Goal: Transaction & Acquisition: Purchase product/service

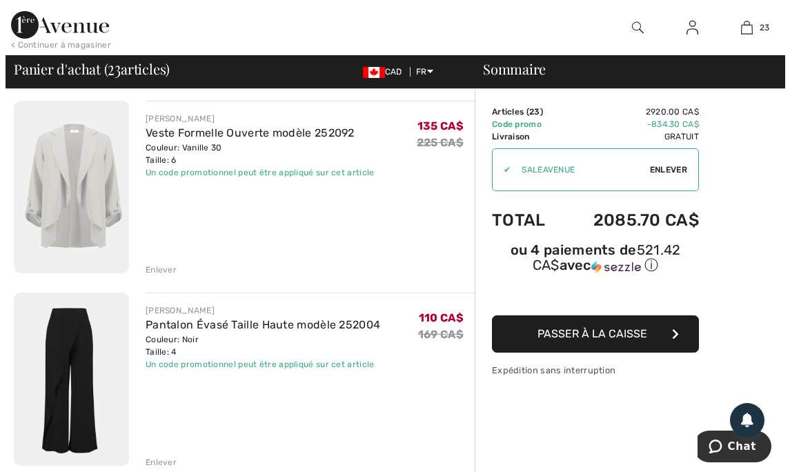
scroll to position [102, 0]
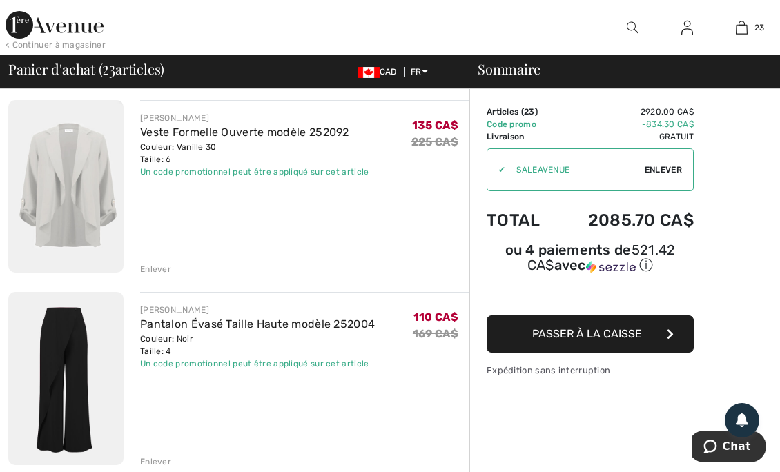
click at [159, 273] on div "Enlever" at bounding box center [155, 269] width 31 height 12
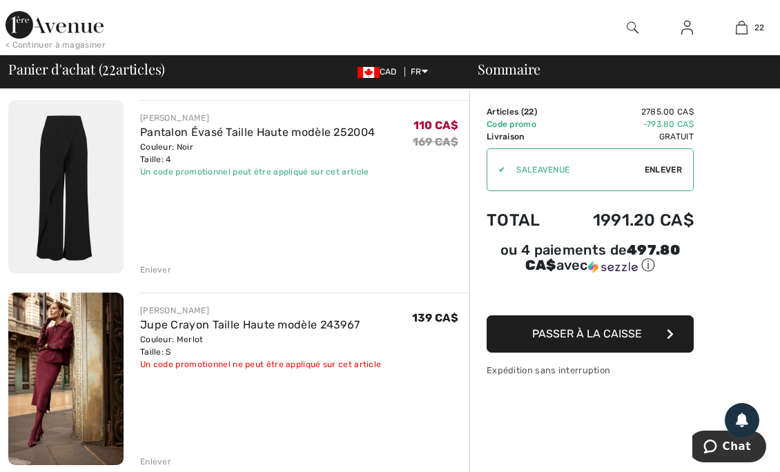
click at [639, 32] on div at bounding box center [632, 27] width 55 height 55
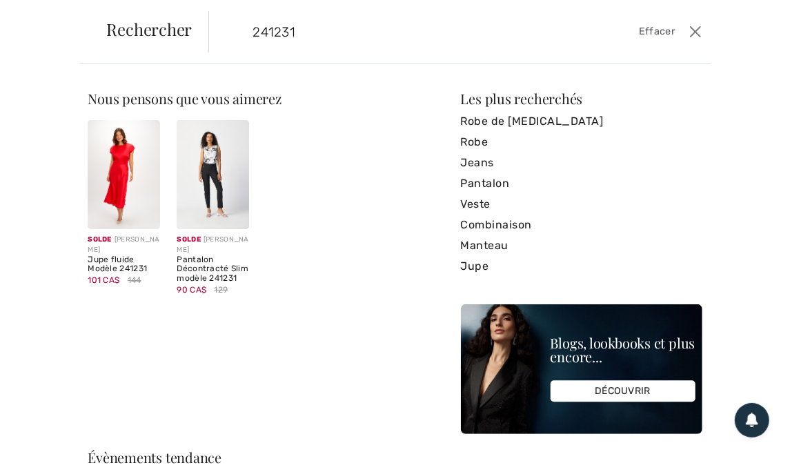
type input "241231"
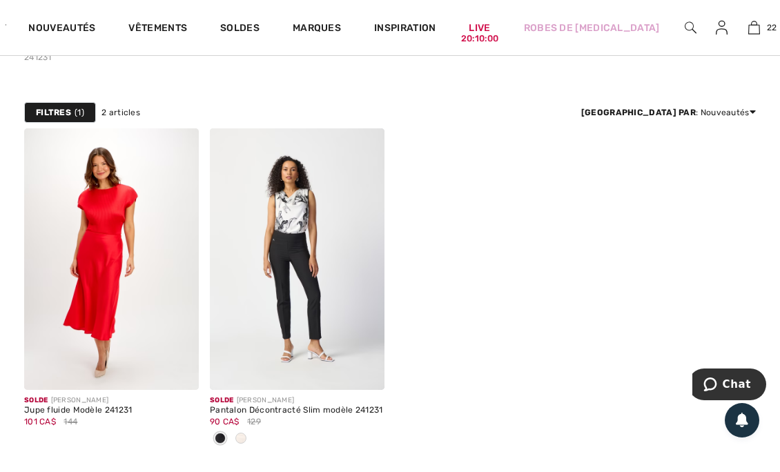
click at [329, 271] on img at bounding box center [297, 259] width 175 height 262
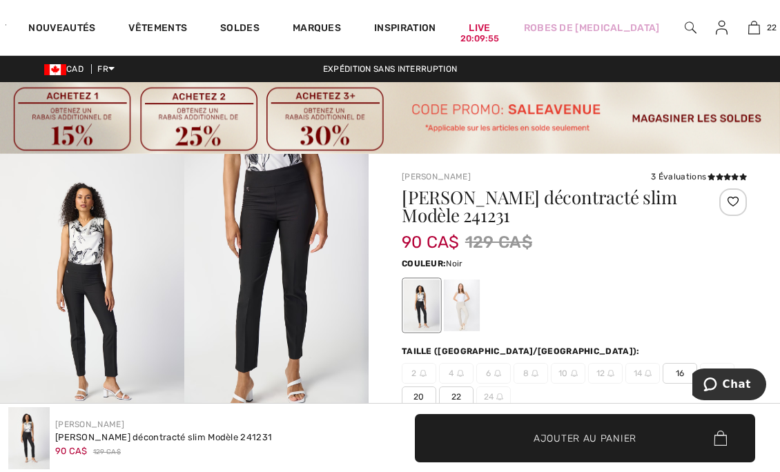
click at [467, 304] on div at bounding box center [462, 306] width 36 height 52
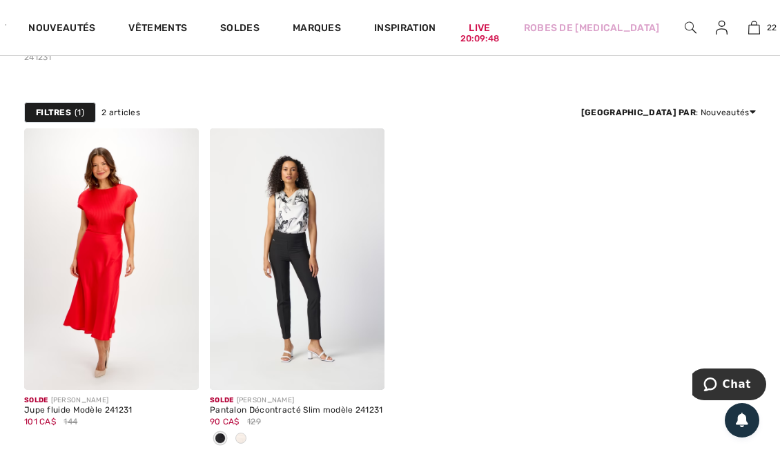
click at [751, 22] on link "22" at bounding box center [753, 27] width 29 height 17
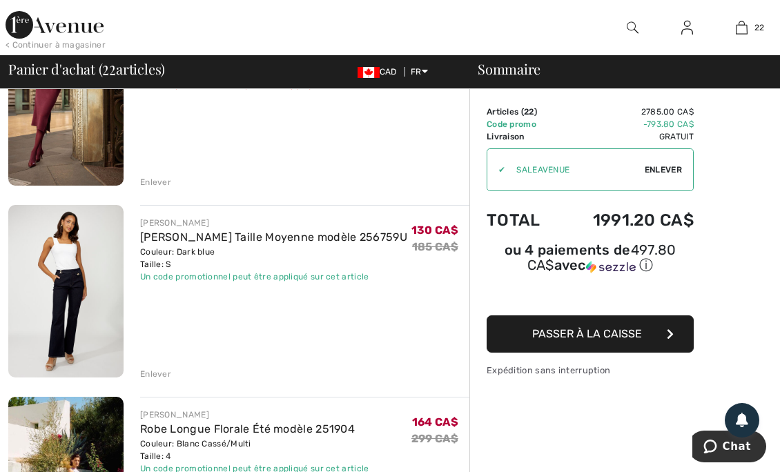
scroll to position [389, 0]
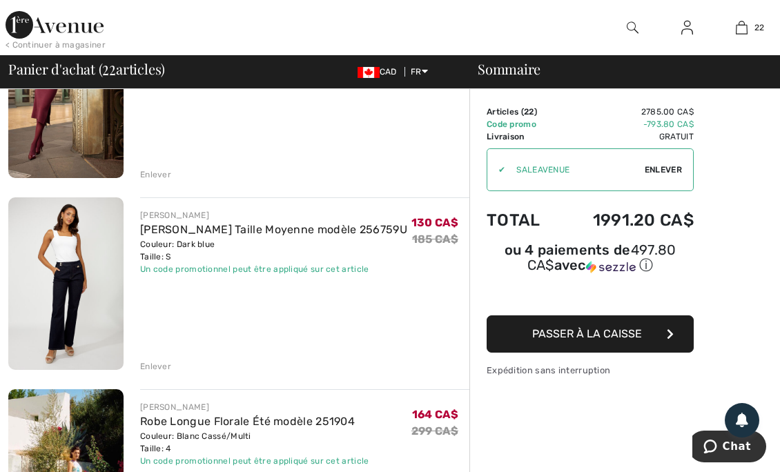
click at [161, 358] on div "Enlever" at bounding box center [304, 365] width 329 height 15
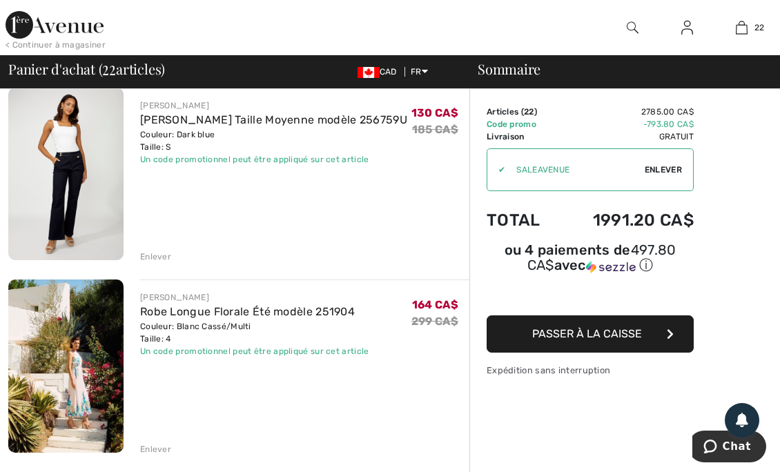
scroll to position [501, 0]
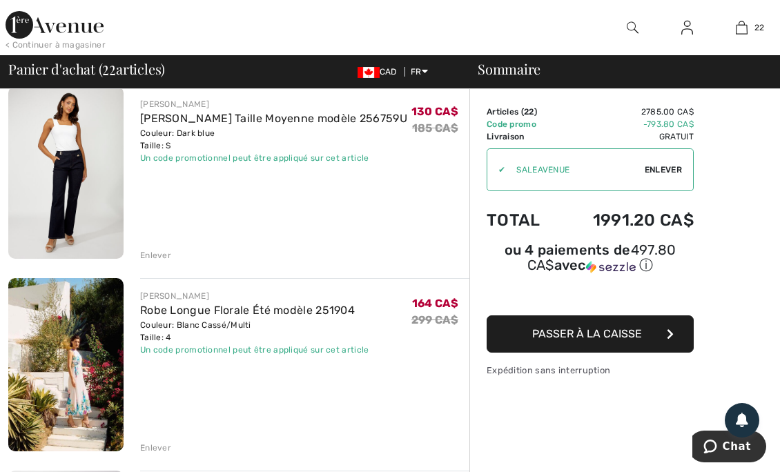
click at [164, 258] on div "Enlever" at bounding box center [155, 255] width 31 height 12
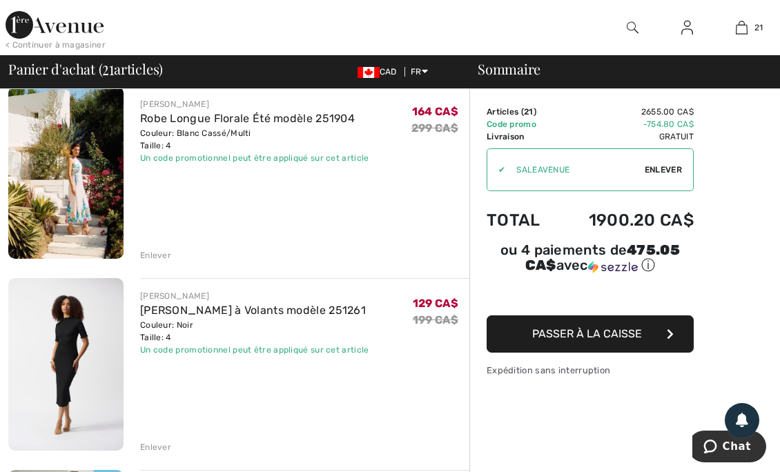
click at [164, 259] on div "Enlever" at bounding box center [155, 255] width 31 height 12
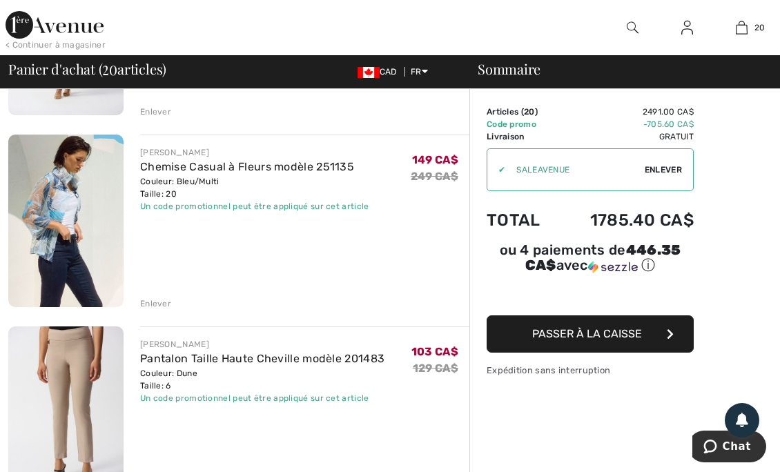
scroll to position [613, 0]
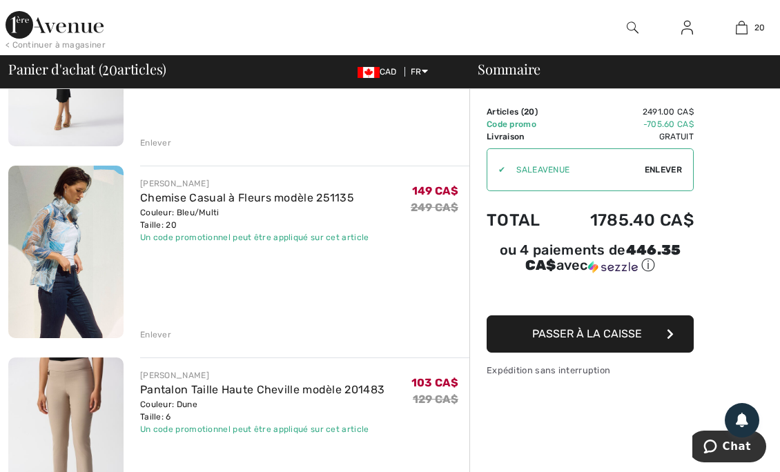
click at [197, 202] on link "Chemise Casual à Fleurs modèle 251135" at bounding box center [247, 197] width 214 height 13
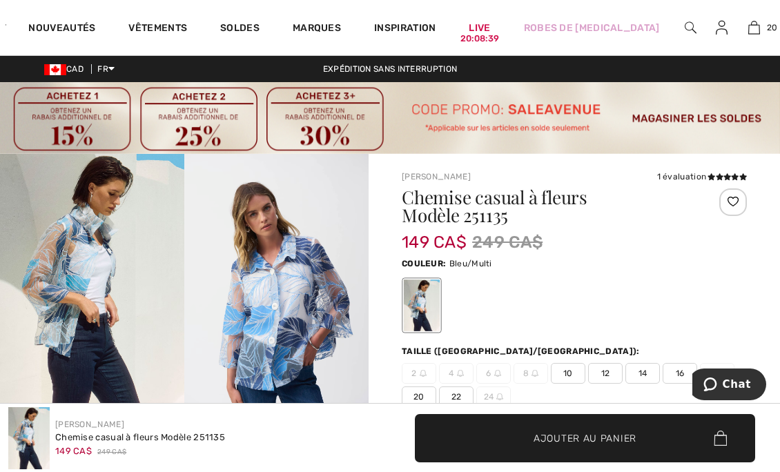
click at [767, 32] on span "20" at bounding box center [772, 27] width 11 height 12
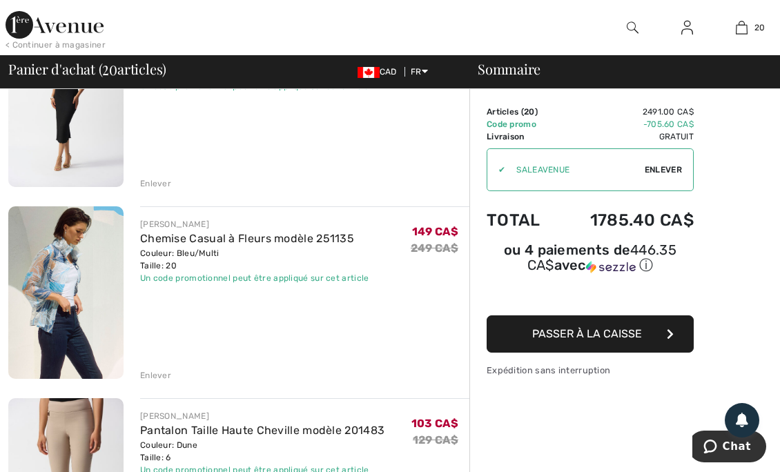
scroll to position [576, 0]
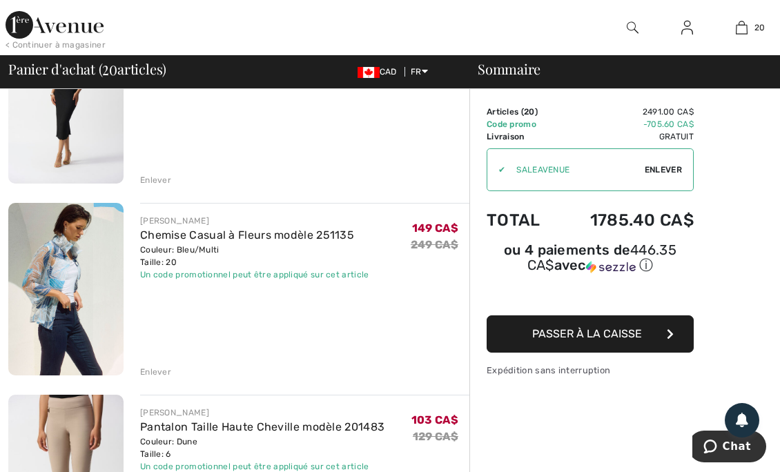
click at [164, 369] on div "Enlever" at bounding box center [155, 372] width 31 height 12
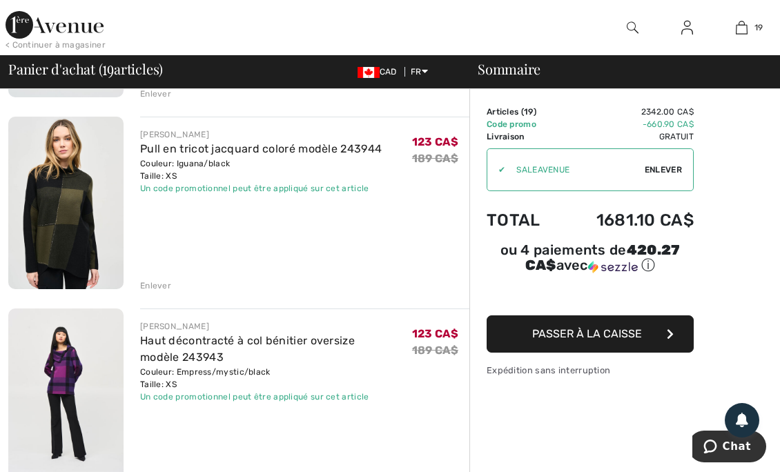
scroll to position [2786, 0]
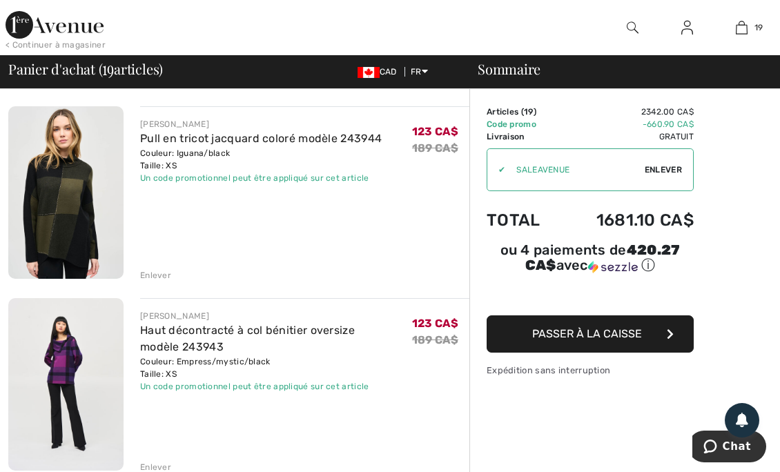
click at [66, 231] on img at bounding box center [65, 192] width 115 height 173
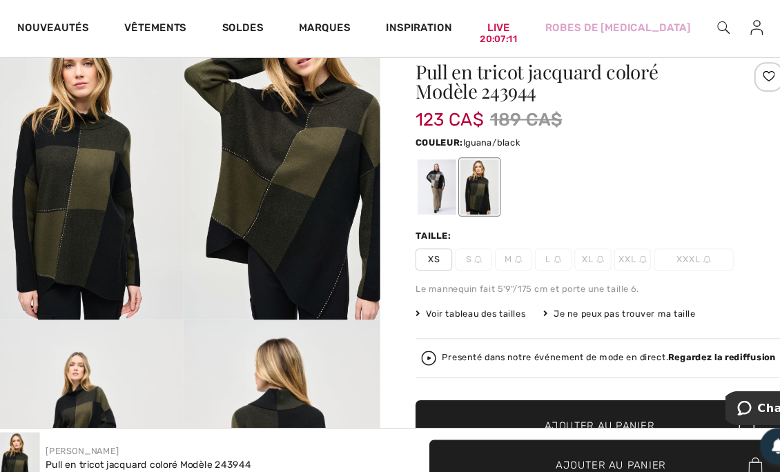
scroll to position [128, 0]
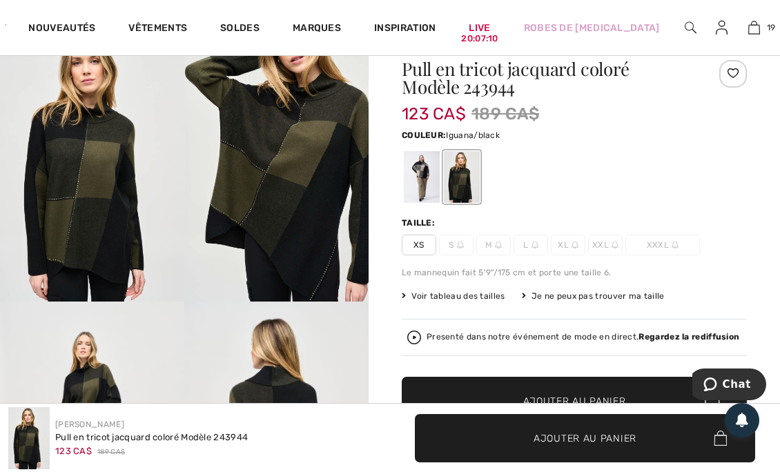
click at [755, 34] on link "19" at bounding box center [753, 27] width 29 height 17
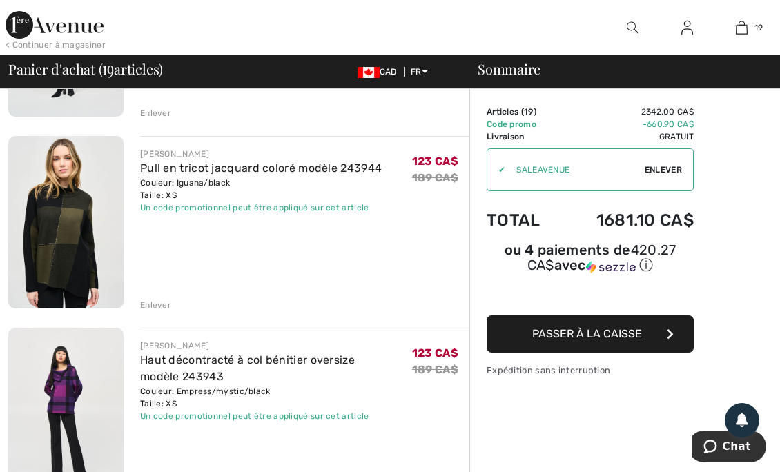
scroll to position [2757, 0]
click at [161, 307] on div "Enlever" at bounding box center [155, 304] width 31 height 12
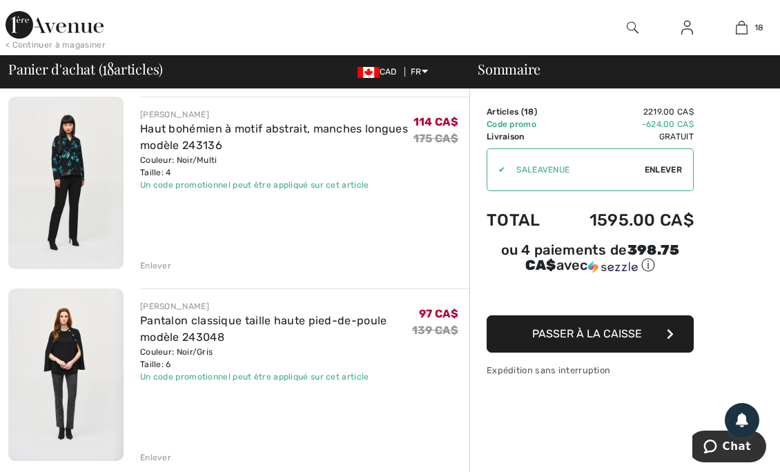
scroll to position [2989, 0]
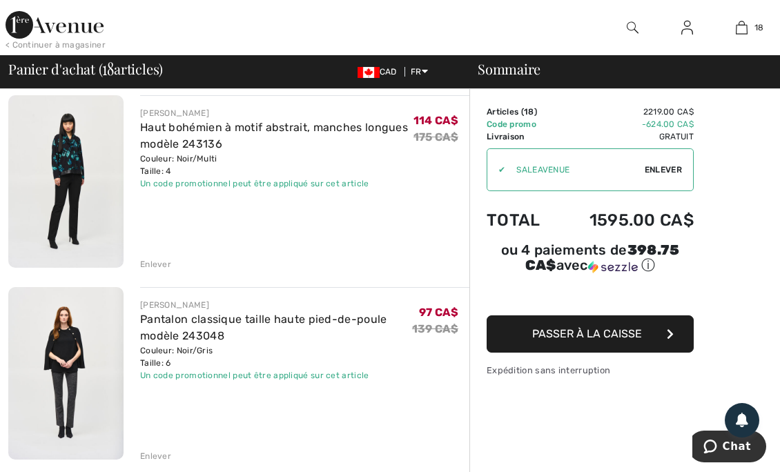
click at [182, 331] on link "Pantalon classique taille haute pied-de-poule modèle 243048" at bounding box center [263, 328] width 247 height 30
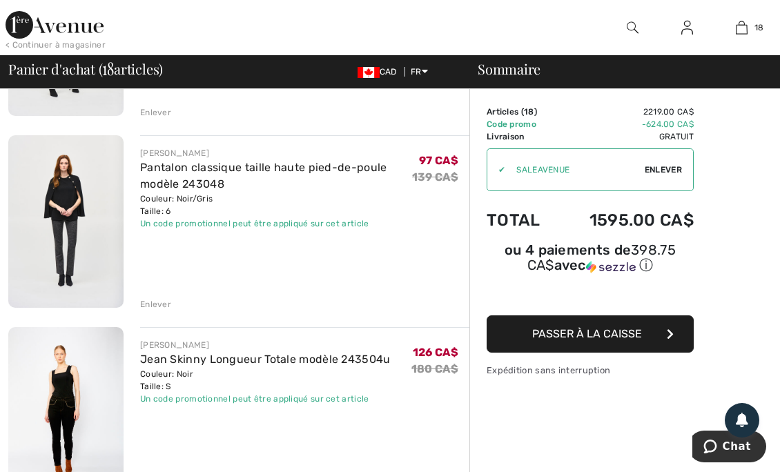
scroll to position [3143, 0]
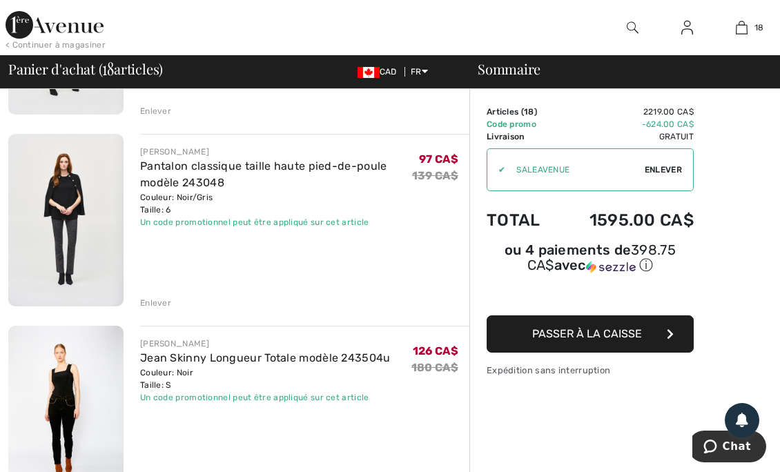
click at [155, 307] on div "Enlever" at bounding box center [155, 303] width 31 height 12
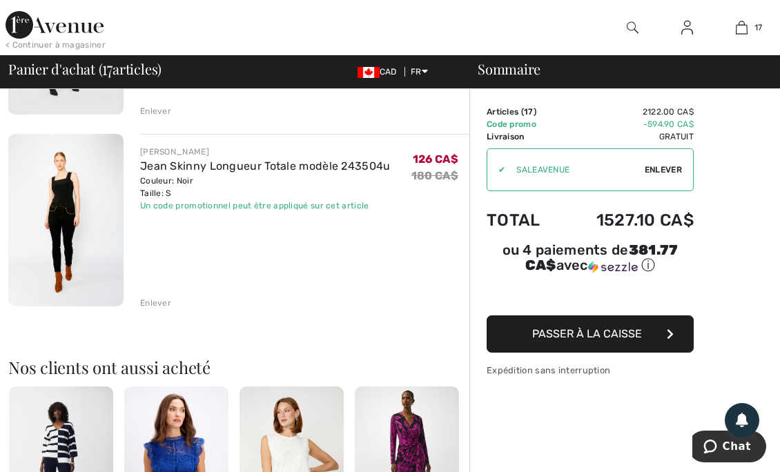
click at [166, 182] on div "Couleur: Noir Taille: S" at bounding box center [265, 187] width 251 height 25
click at [163, 170] on link "Jean Skinny Longueur Totale modèle 243504u" at bounding box center [265, 165] width 251 height 13
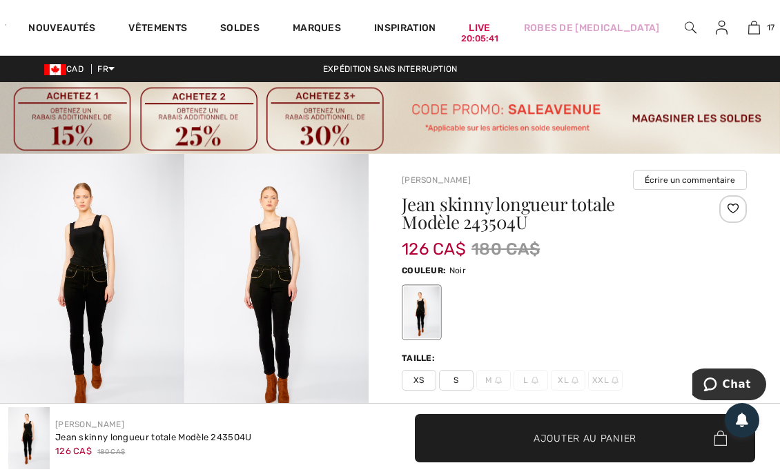
click at [753, 30] on link "17" at bounding box center [753, 27] width 29 height 17
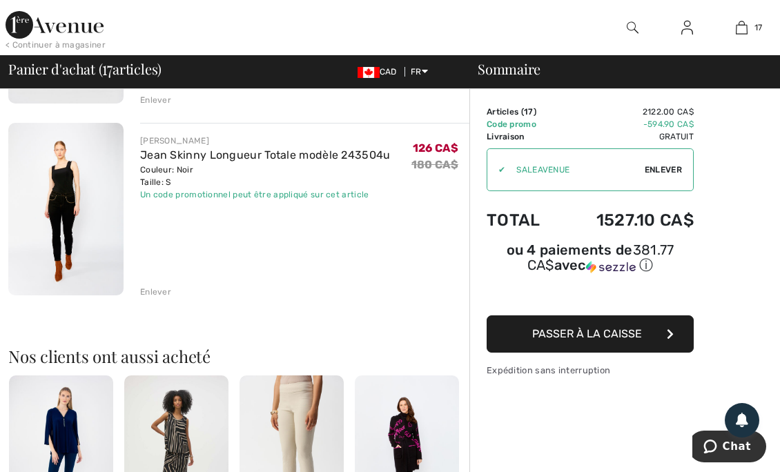
scroll to position [3154, 0]
click at [173, 293] on div "Enlever" at bounding box center [304, 289] width 329 height 15
click at [157, 291] on div "Enlever" at bounding box center [155, 291] width 31 height 12
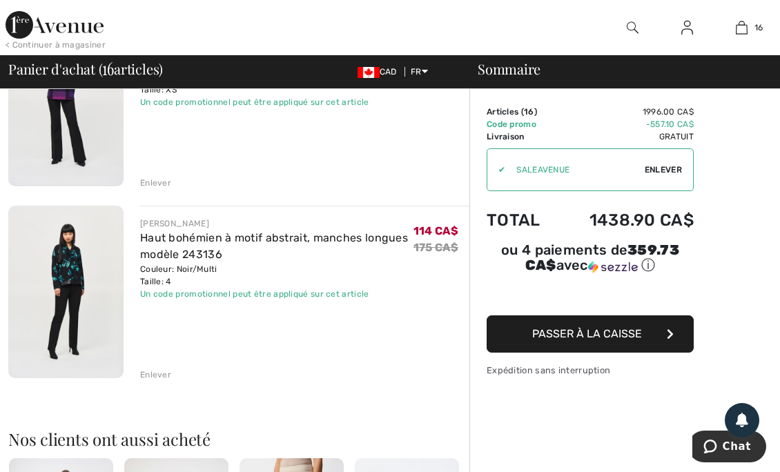
scroll to position [2774, 0]
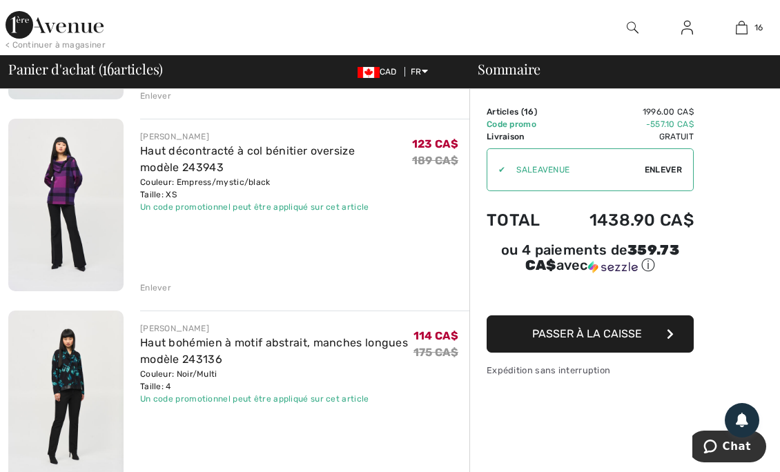
click at [208, 168] on link "Haut décontracté à col bénitier oversize modèle 243943" at bounding box center [247, 159] width 215 height 30
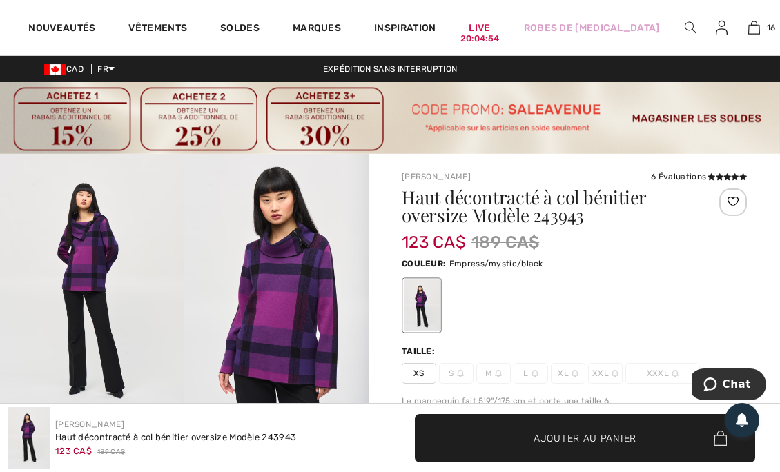
click at [752, 30] on link "16" at bounding box center [753, 27] width 29 height 17
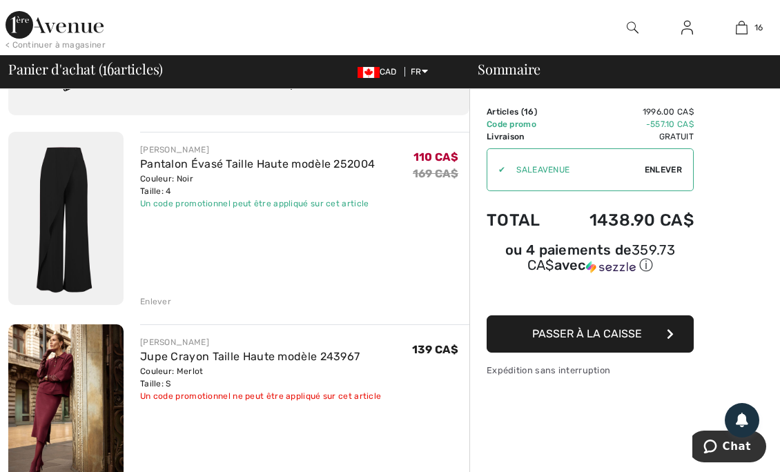
scroll to position [39, 0]
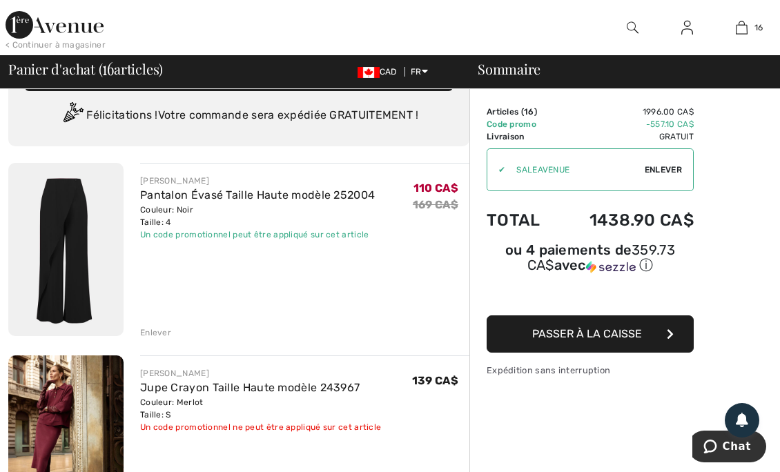
click at [230, 210] on div "Couleur: Noir Taille: 4" at bounding box center [257, 216] width 235 height 25
click at [99, 222] on img at bounding box center [65, 249] width 115 height 173
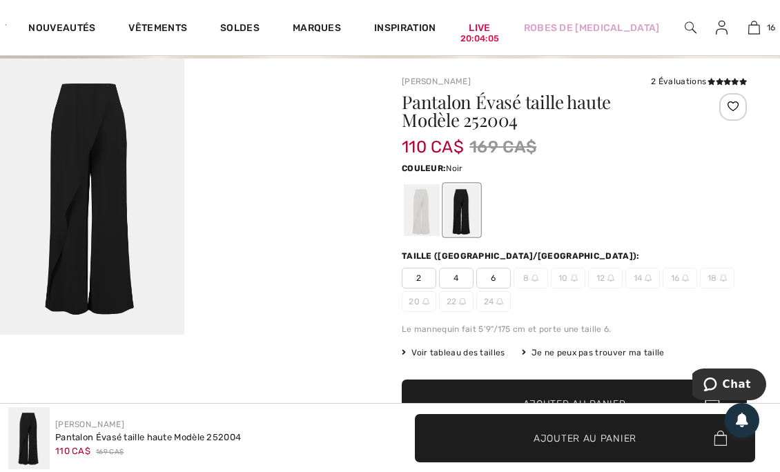
scroll to position [105, 0]
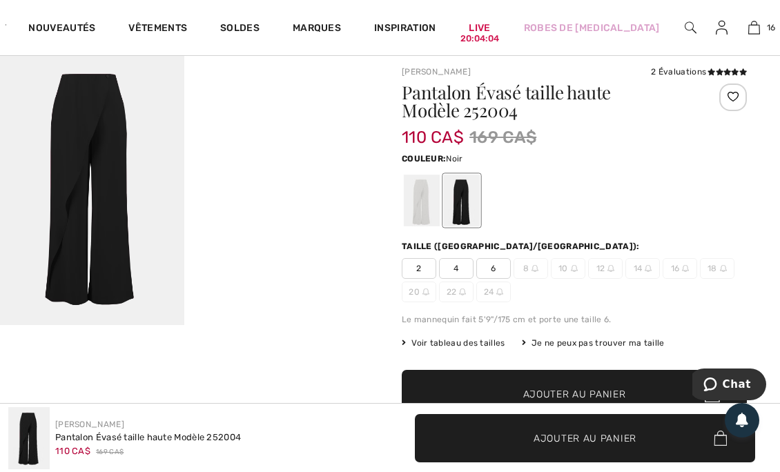
click at [422, 204] on div at bounding box center [422, 201] width 36 height 52
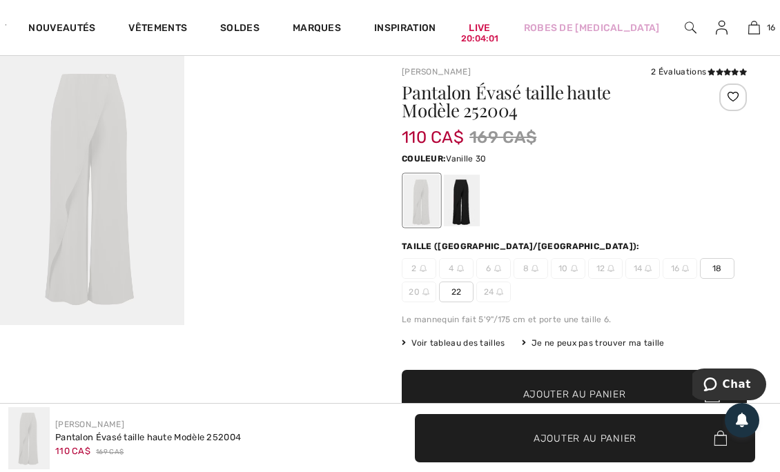
click at [465, 206] on div at bounding box center [462, 201] width 36 height 52
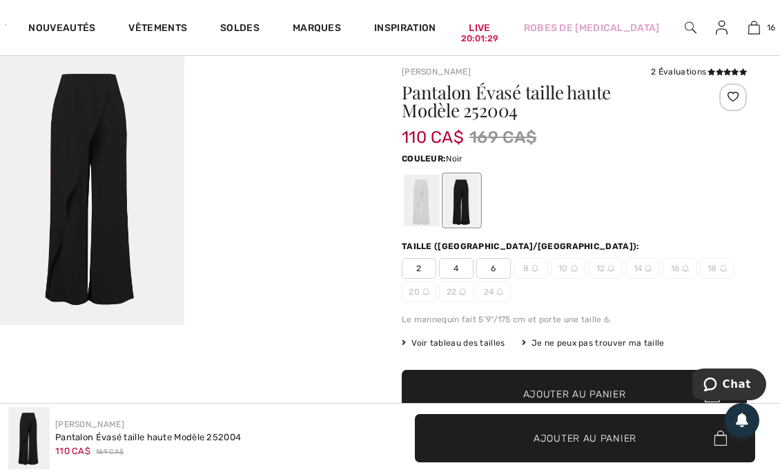
click at [429, 196] on div at bounding box center [422, 201] width 36 height 52
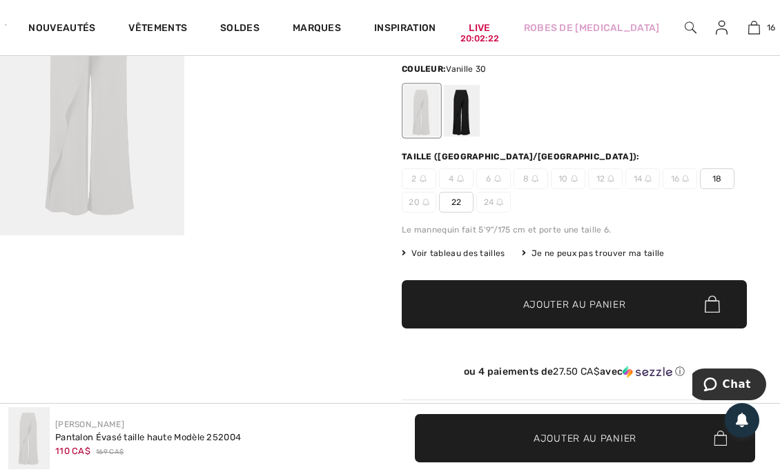
click at [471, 116] on div at bounding box center [462, 111] width 36 height 52
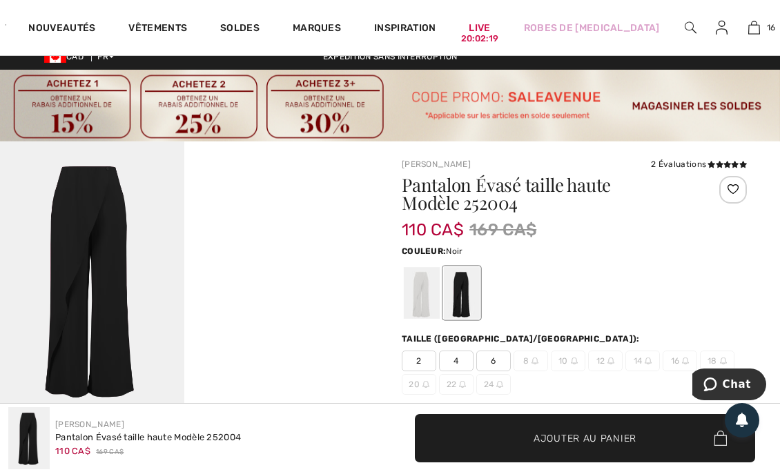
scroll to position [12, 0]
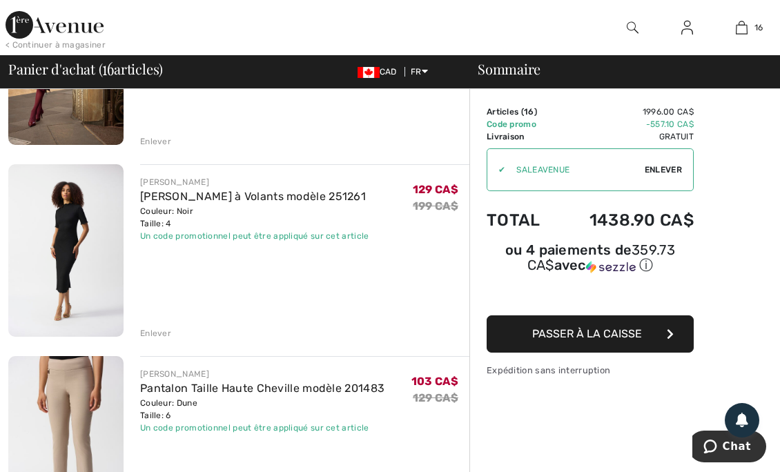
scroll to position [425, 0]
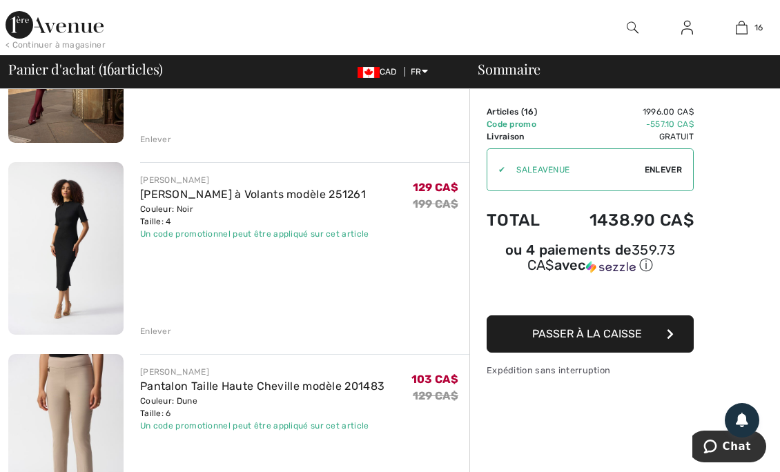
click at [153, 211] on div "Couleur: Noir Taille: 4" at bounding box center [254, 215] width 229 height 25
click at [173, 194] on link "Robe Ajustée à Volants modèle 251261" at bounding box center [253, 194] width 226 height 13
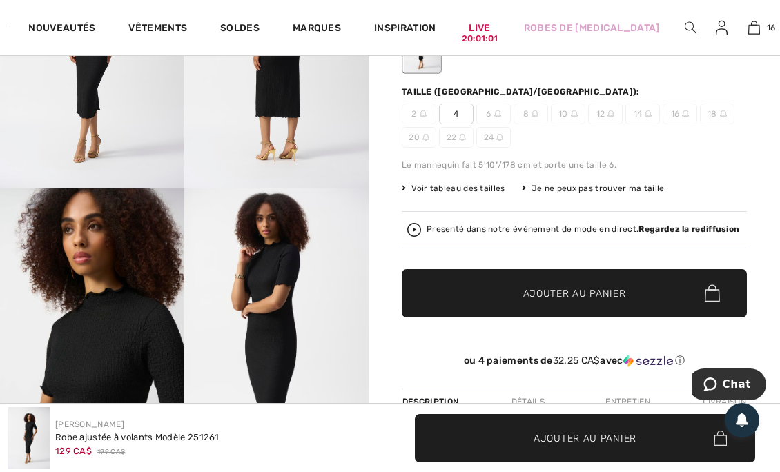
scroll to position [235, 0]
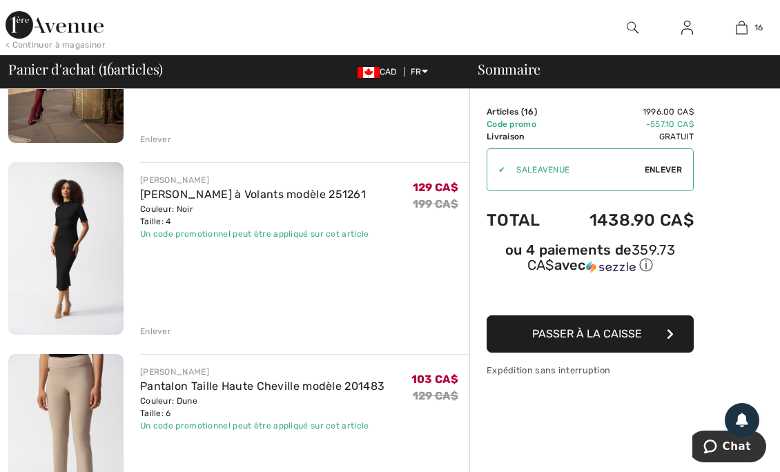
click at [164, 330] on div "Enlever" at bounding box center [155, 331] width 31 height 12
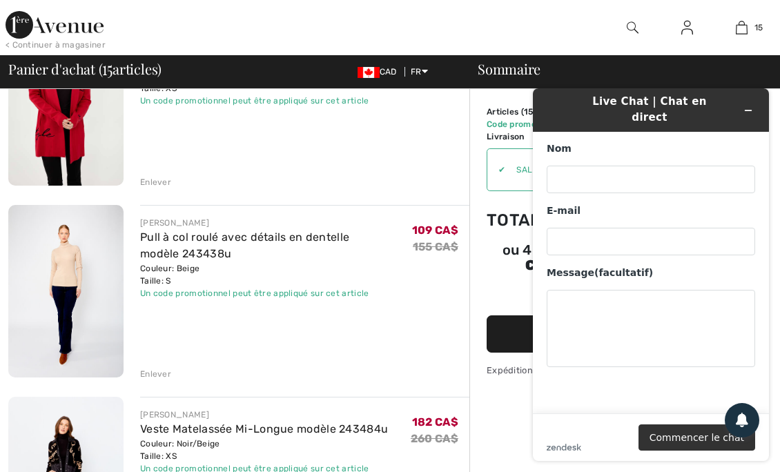
click at [168, 251] on link "Pull à col roulé avec détails en dentelle modèle 243438u" at bounding box center [244, 246] width 209 height 30
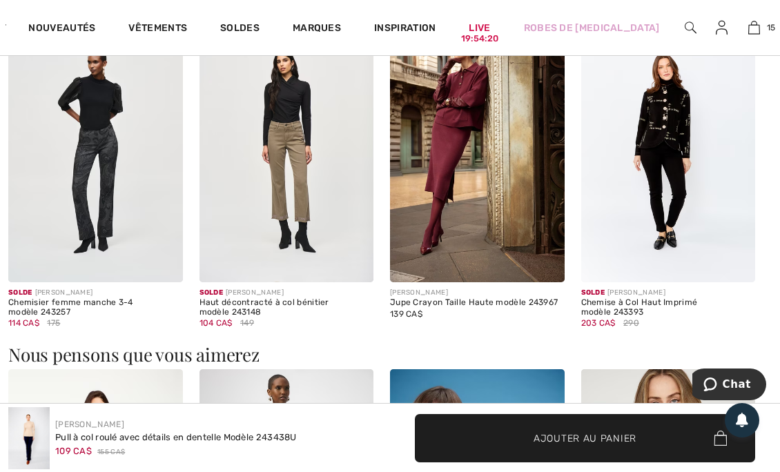
scroll to position [1003, 0]
click at [498, 188] on img at bounding box center [477, 151] width 175 height 262
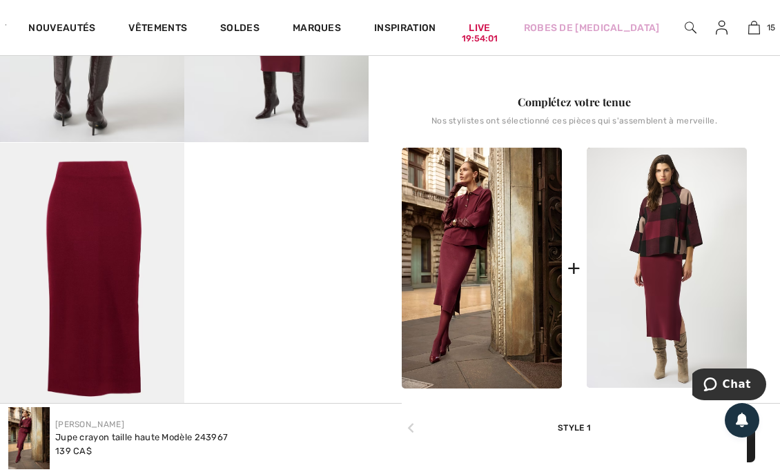
scroll to position [563, 0]
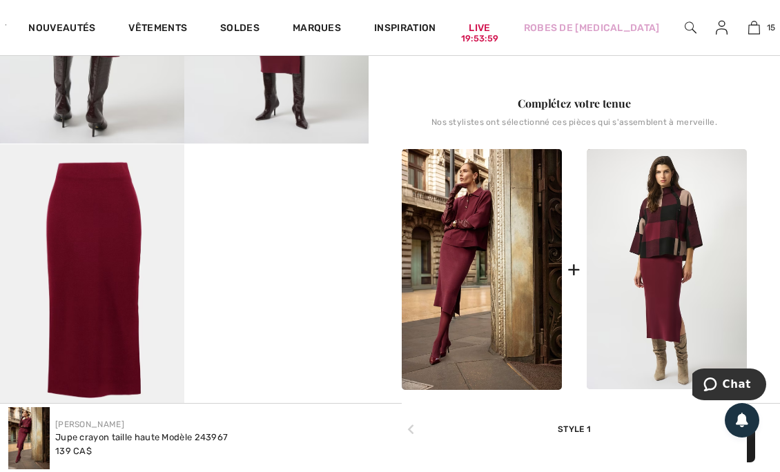
click at [503, 262] on img at bounding box center [482, 269] width 160 height 241
click at [503, 237] on img at bounding box center [482, 269] width 160 height 241
click at [494, 231] on img at bounding box center [482, 269] width 160 height 241
click at [477, 255] on img at bounding box center [482, 269] width 160 height 241
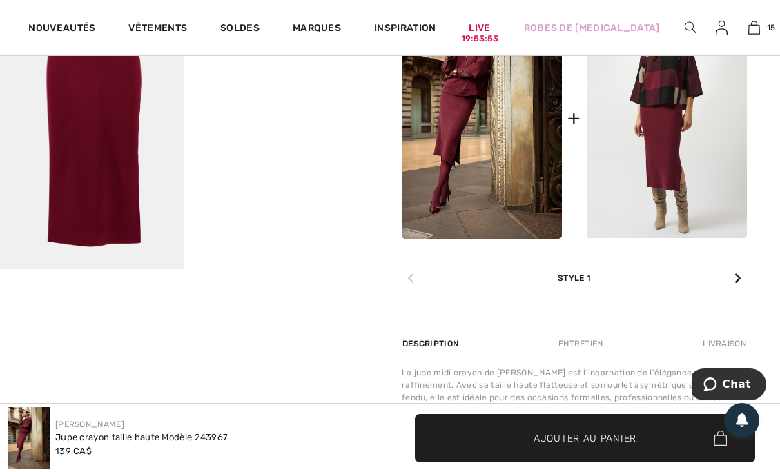
scroll to position [715, 0]
click at [739, 279] on icon at bounding box center [738, 277] width 7 height 11
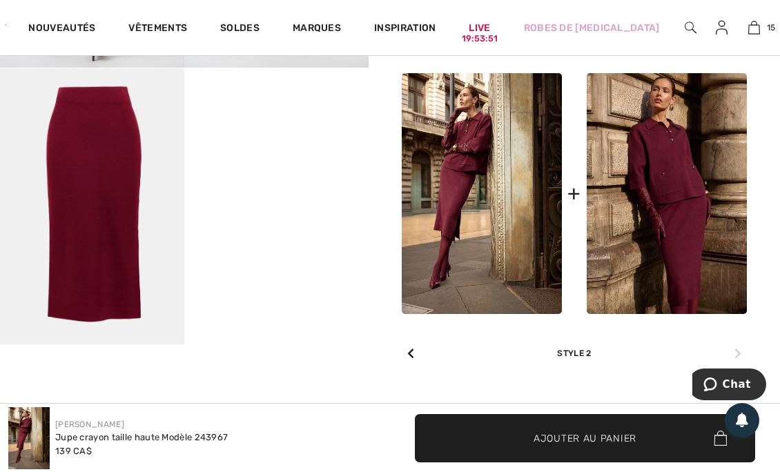
scroll to position [638, 0]
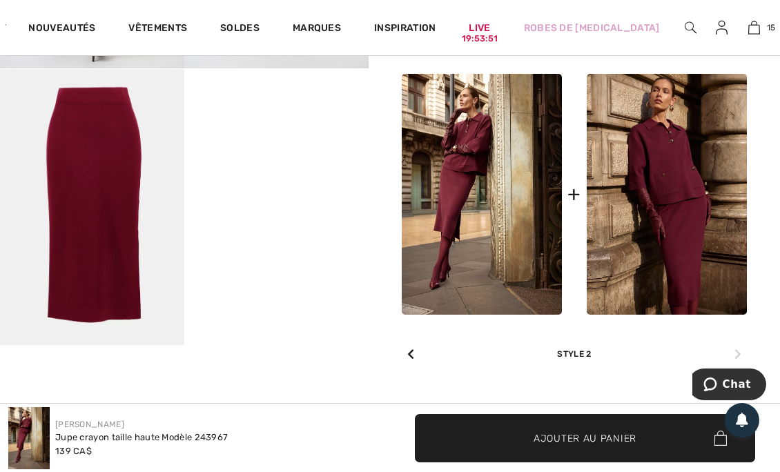
click at [679, 179] on img at bounding box center [667, 194] width 160 height 241
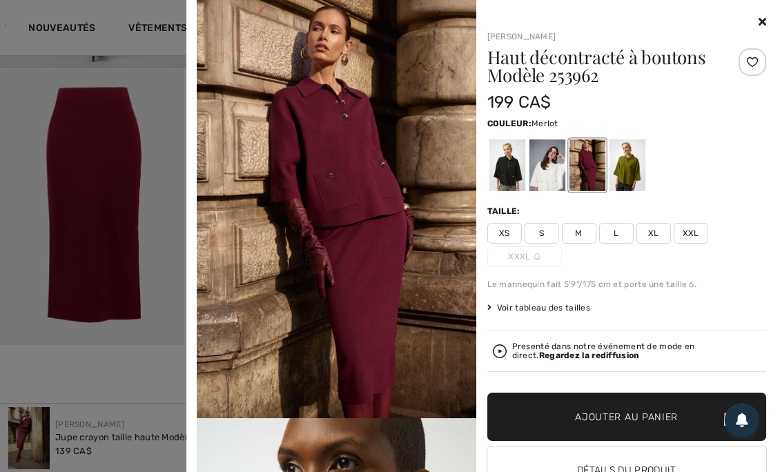
click at [500, 178] on div at bounding box center [507, 165] width 36 height 52
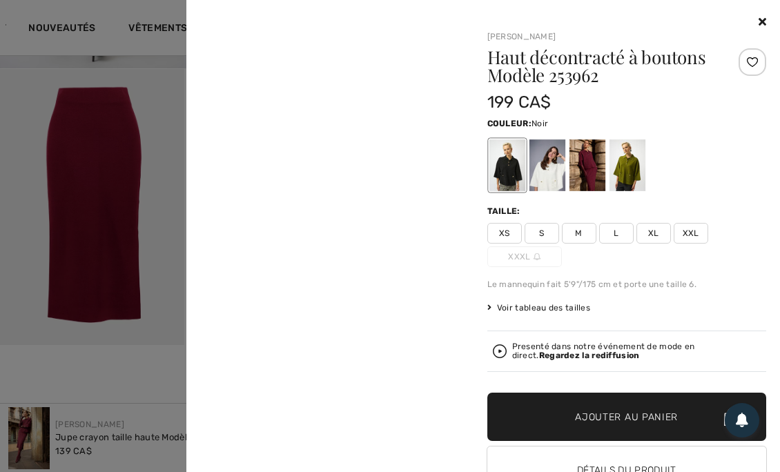
click at [499, 159] on div at bounding box center [507, 165] width 36 height 52
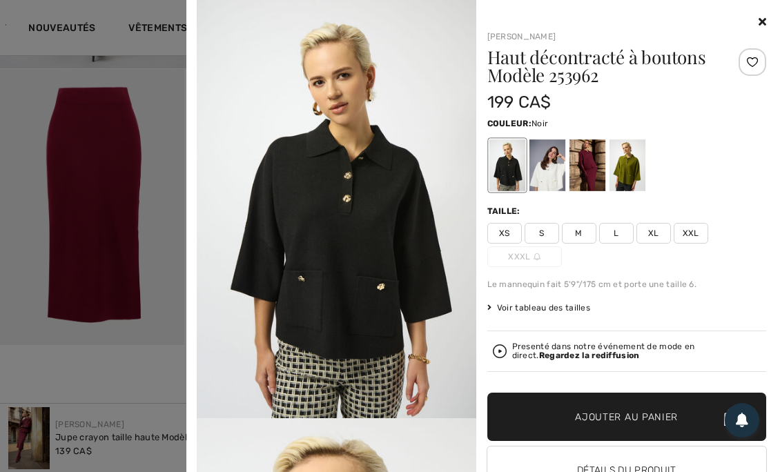
click at [545, 157] on div at bounding box center [547, 165] width 36 height 52
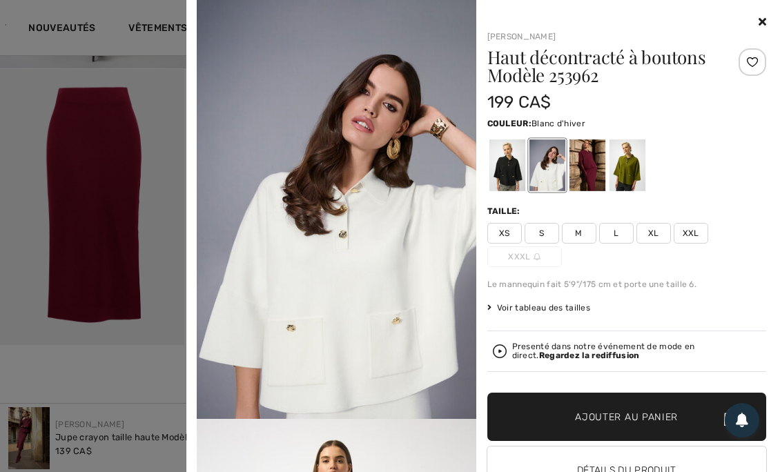
click at [545, 164] on div at bounding box center [547, 165] width 36 height 52
click at [625, 166] on div at bounding box center [627, 165] width 36 height 52
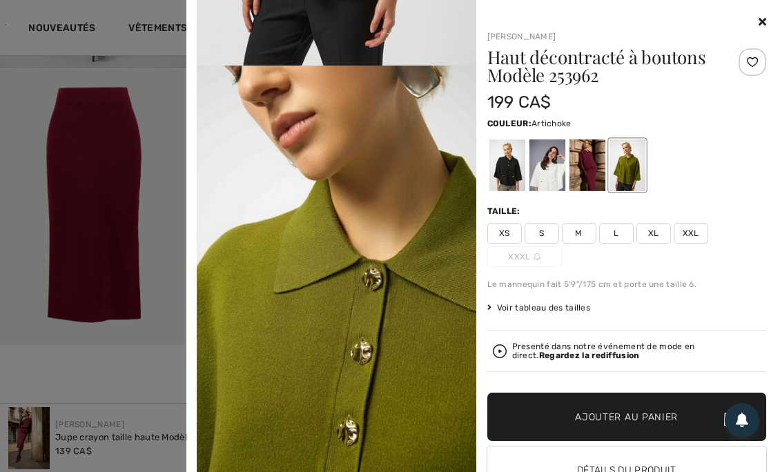
scroll to position [353, 0]
click at [551, 166] on div at bounding box center [547, 165] width 36 height 52
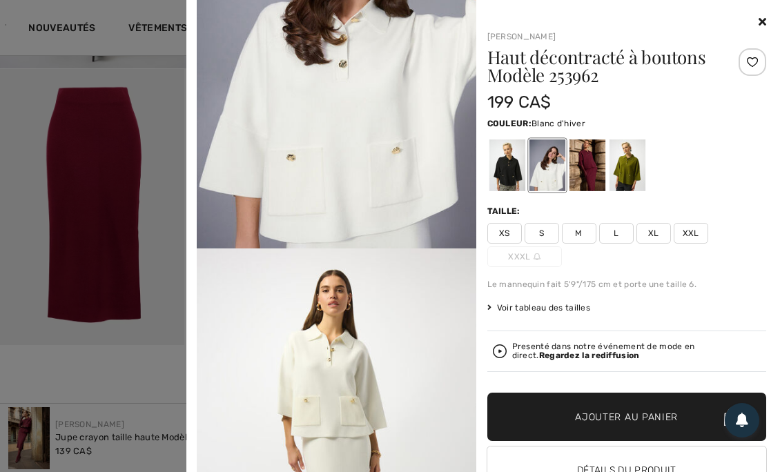
scroll to position [173, 0]
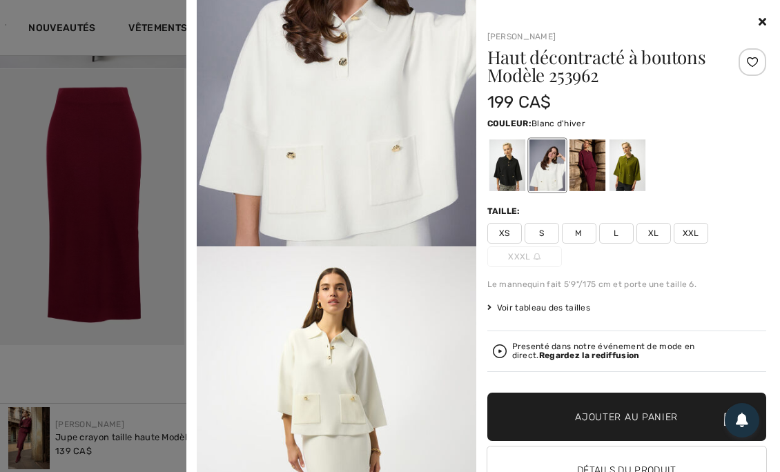
click at [628, 163] on div at bounding box center [627, 165] width 36 height 52
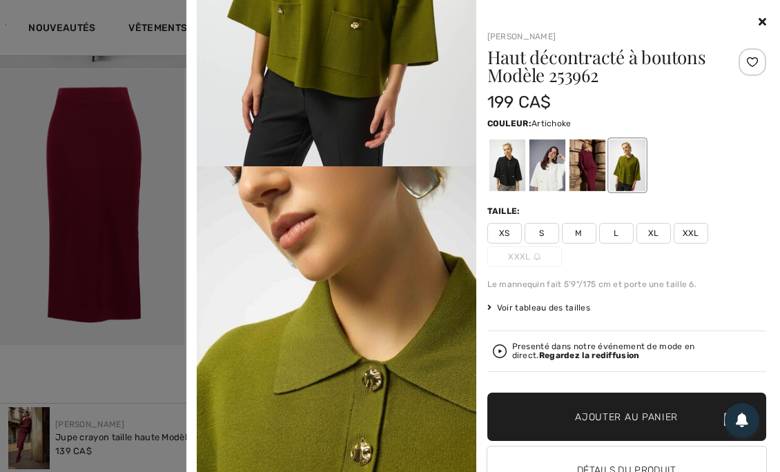
scroll to position [249, 0]
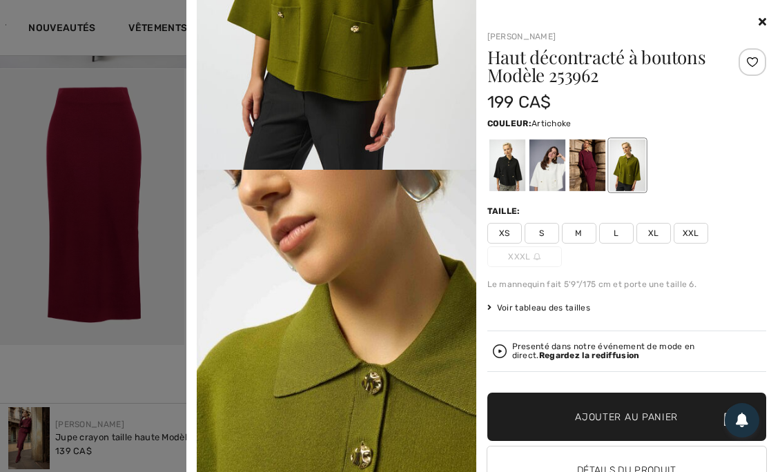
click at [759, 21] on icon at bounding box center [763, 21] width 8 height 11
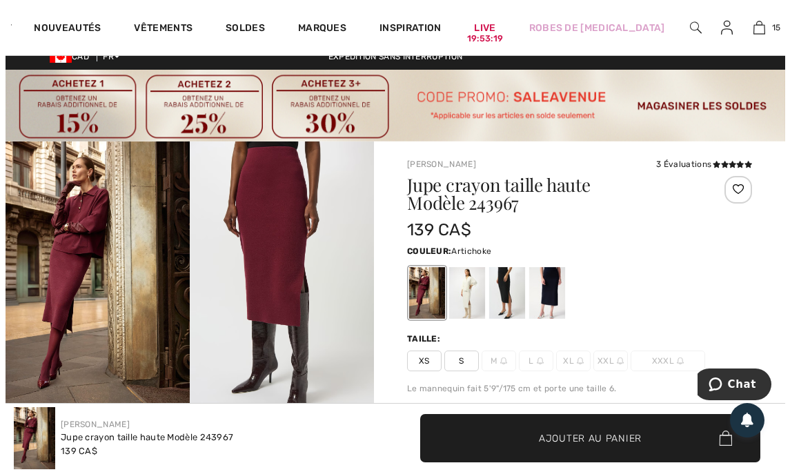
scroll to position [0, 0]
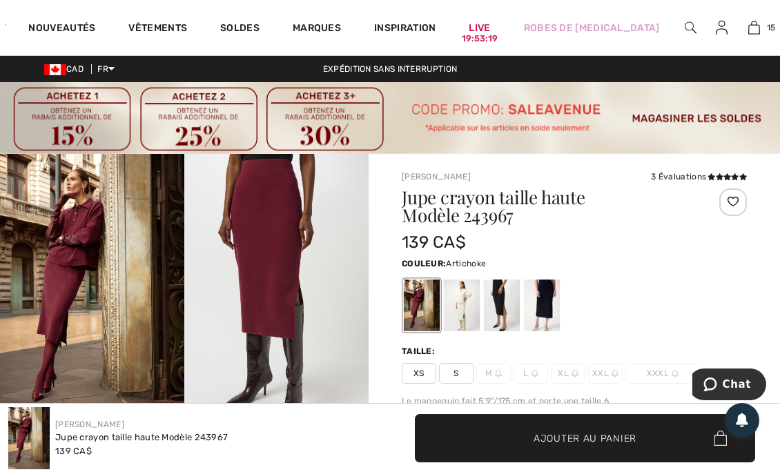
click at [685, 25] on img at bounding box center [691, 27] width 12 height 17
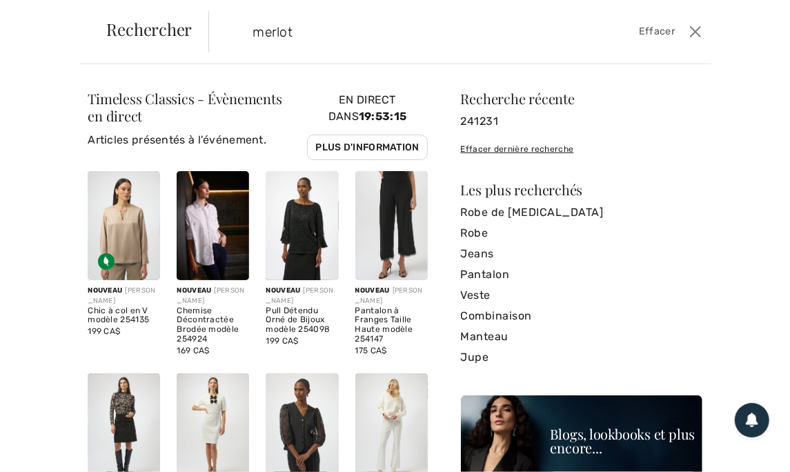
type input "merlot"
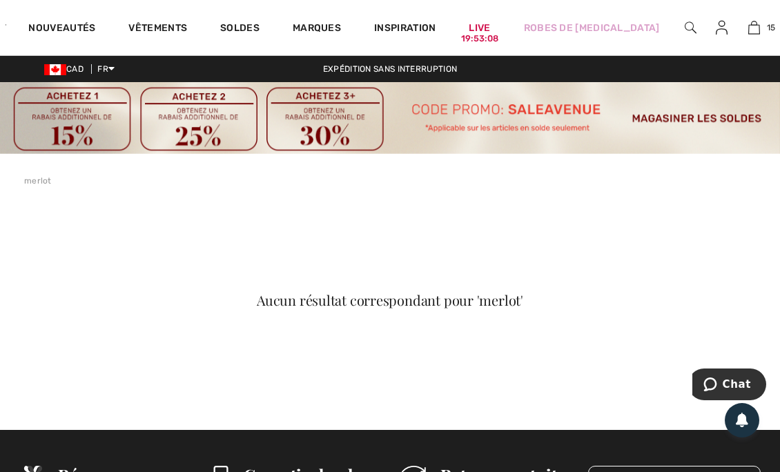
click at [153, 32] on link "Vêtements" at bounding box center [157, 29] width 59 height 14
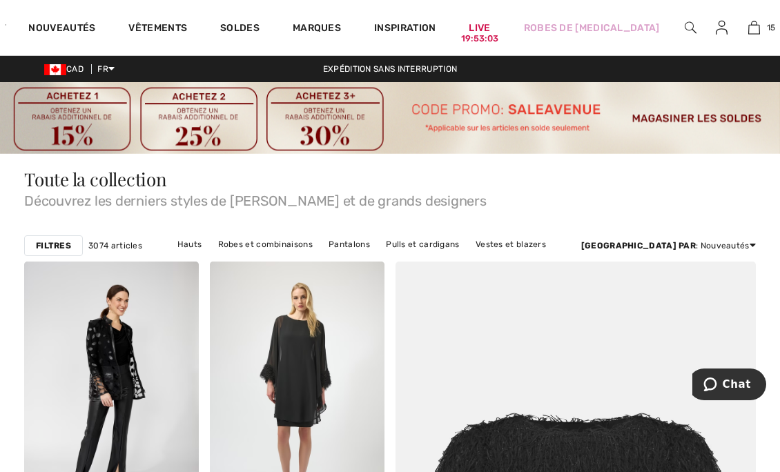
click at [57, 242] on strong "Filtres" at bounding box center [53, 246] width 35 height 12
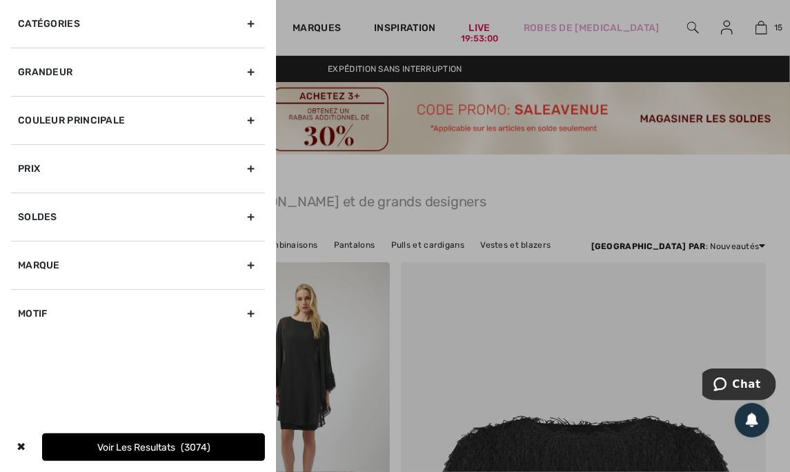
click at [260, 120] on div "Couleur Principale" at bounding box center [138, 120] width 254 height 48
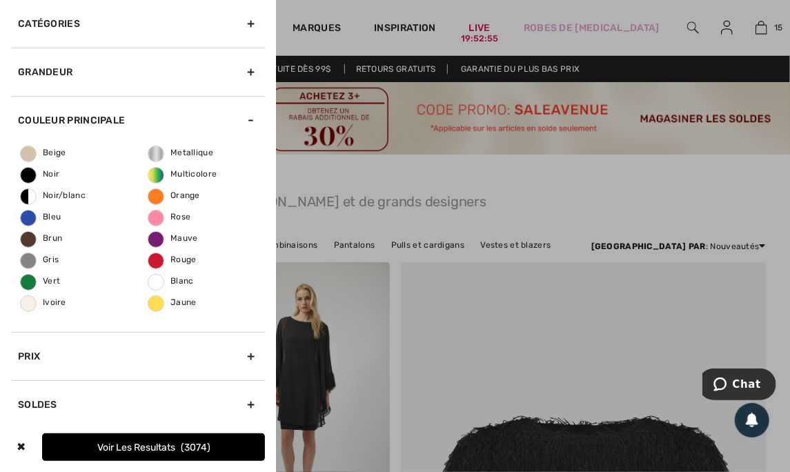
click at [175, 260] on span "Rouge" at bounding box center [172, 260] width 48 height 10
click at [0, 0] on input "Rouge" at bounding box center [0, 0] width 0 height 0
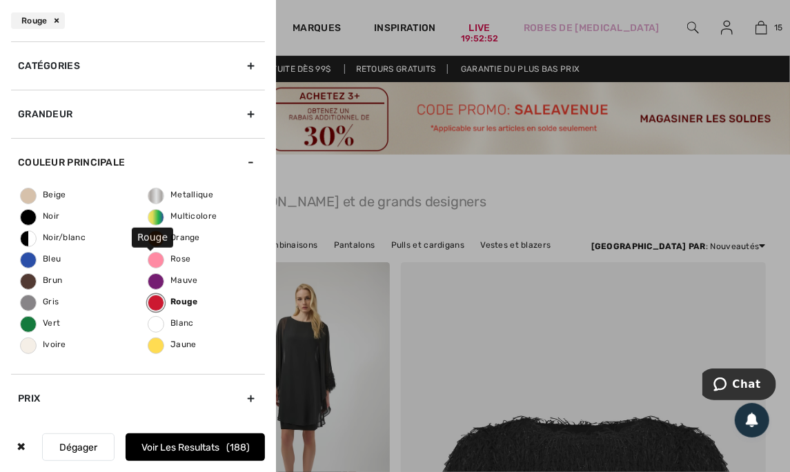
click at [173, 282] on span "Mauve" at bounding box center [173, 280] width 50 height 10
click at [0, 0] on input "Mauve" at bounding box center [0, 0] width 0 height 0
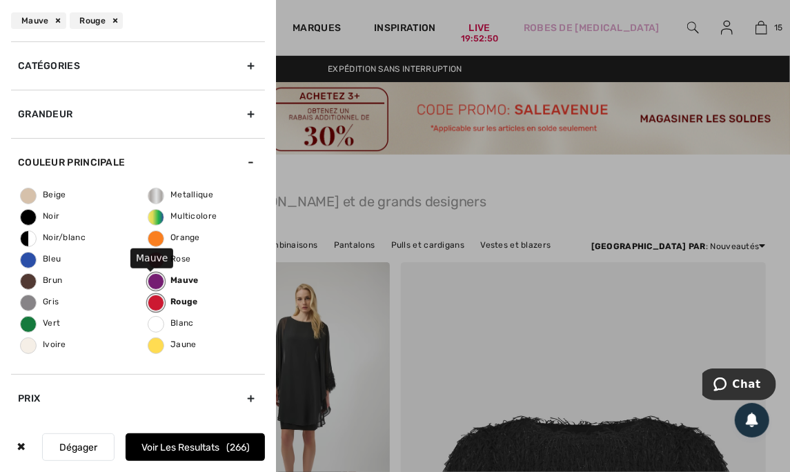
click at [182, 446] on button "Voir les resultats 266" at bounding box center [195, 448] width 139 height 28
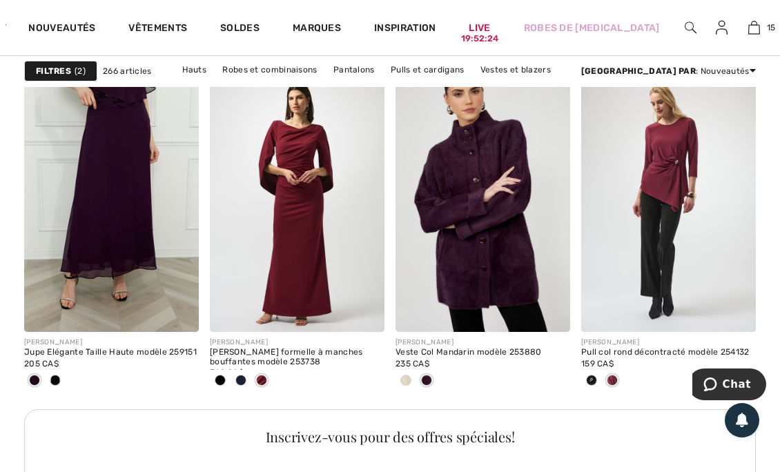
scroll to position [3841, 0]
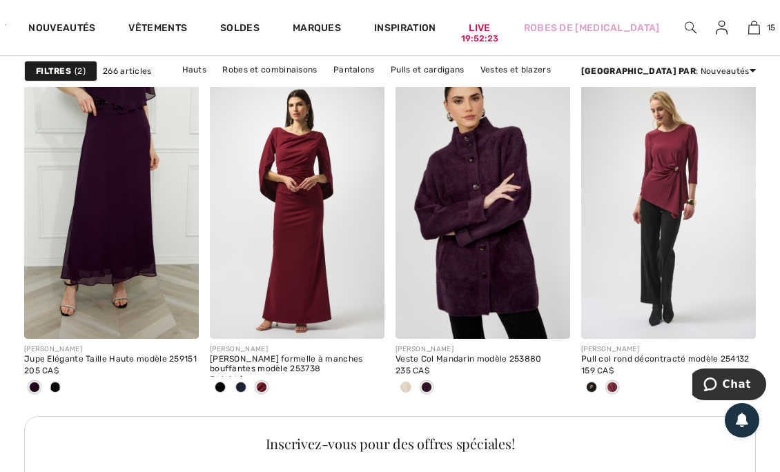
click at [402, 387] on span at bounding box center [405, 387] width 11 height 11
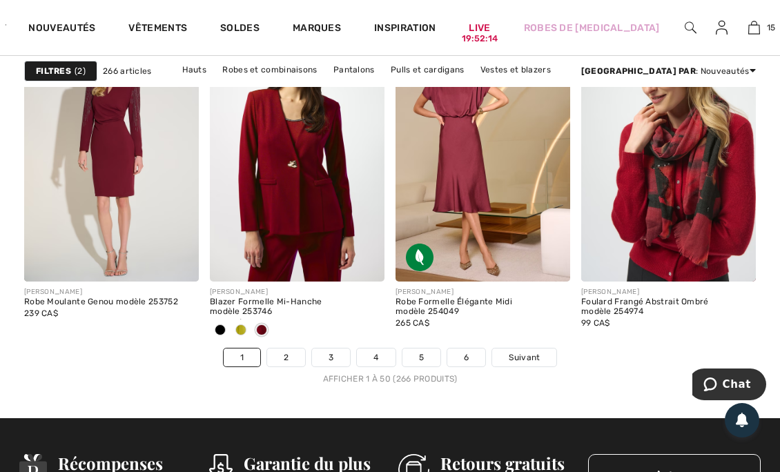
scroll to position [5203, 0]
click at [538, 356] on span "Suivant" at bounding box center [524, 357] width 31 height 12
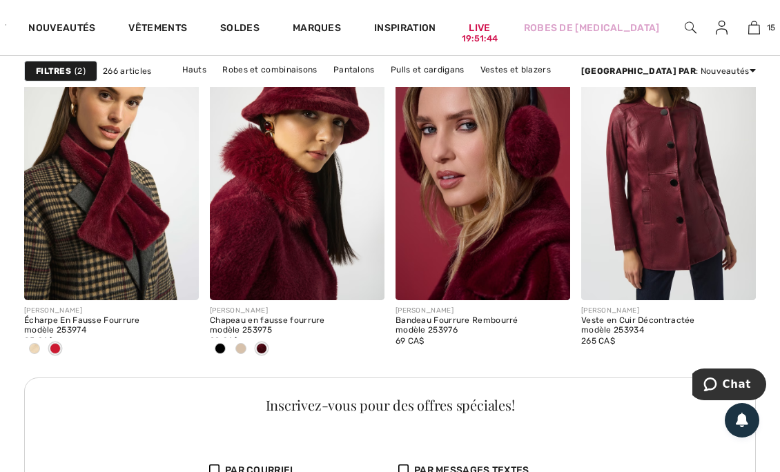
scroll to position [3881, 0]
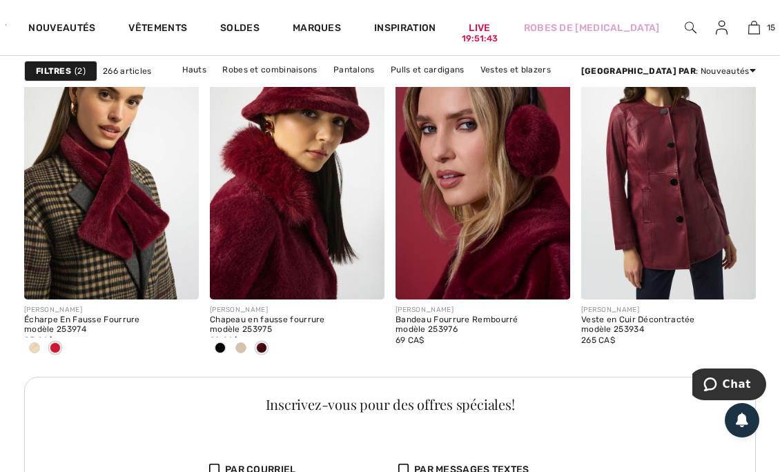
click at [634, 251] on img at bounding box center [668, 168] width 175 height 262
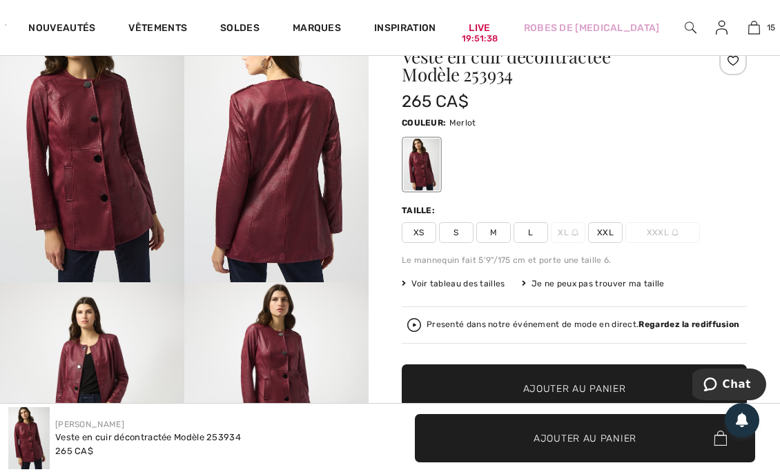
scroll to position [150, 0]
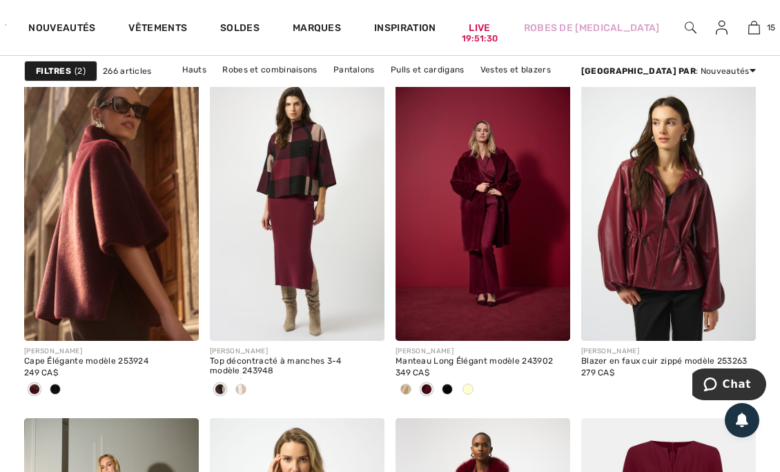
scroll to position [4490, 0]
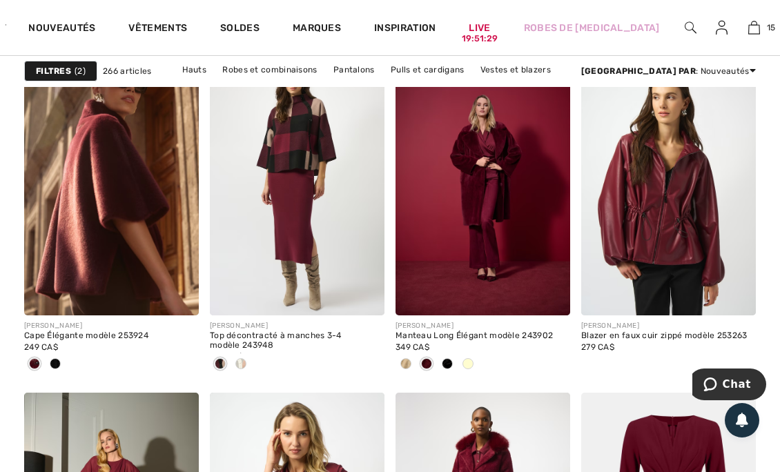
click at [87, 214] on img at bounding box center [111, 185] width 175 height 262
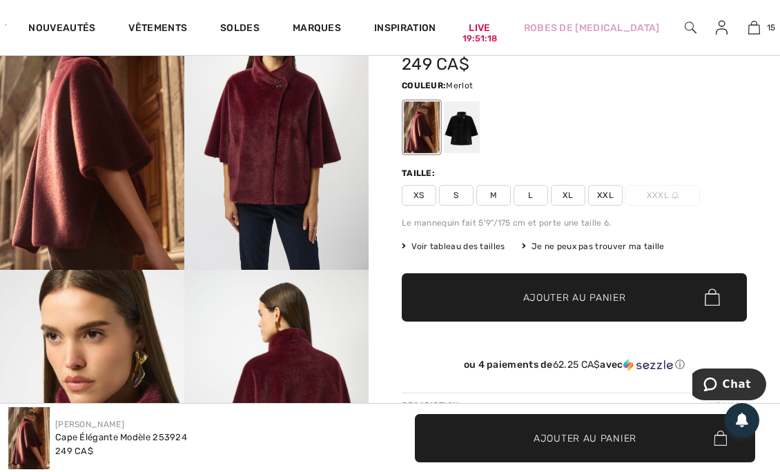
scroll to position [162, 0]
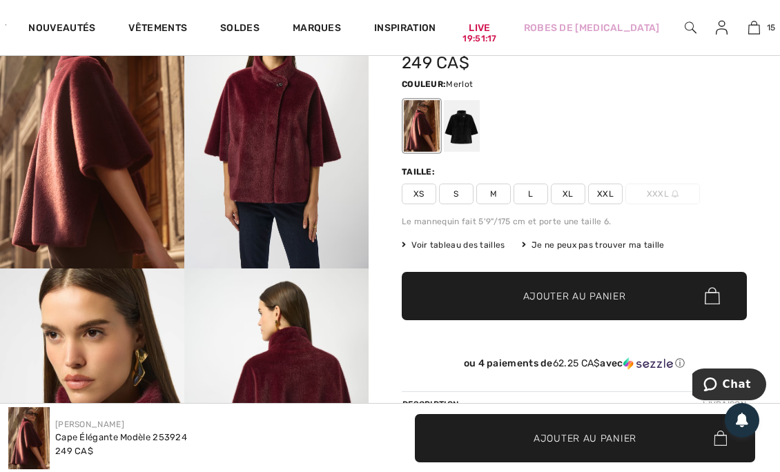
click at [461, 117] on div at bounding box center [462, 126] width 36 height 52
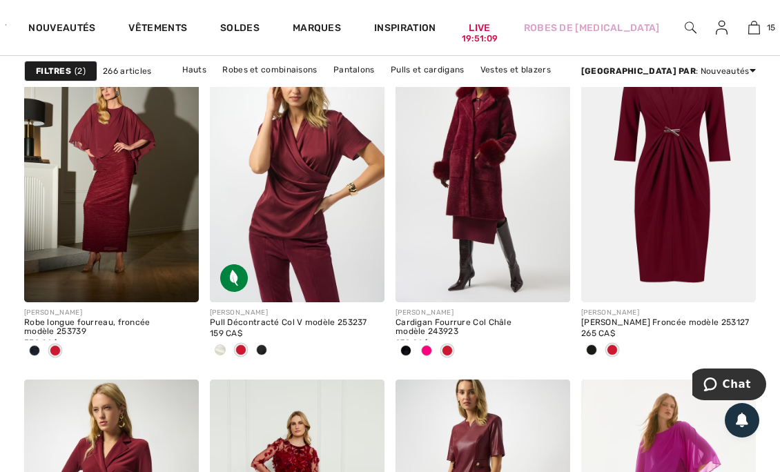
scroll to position [4856, 0]
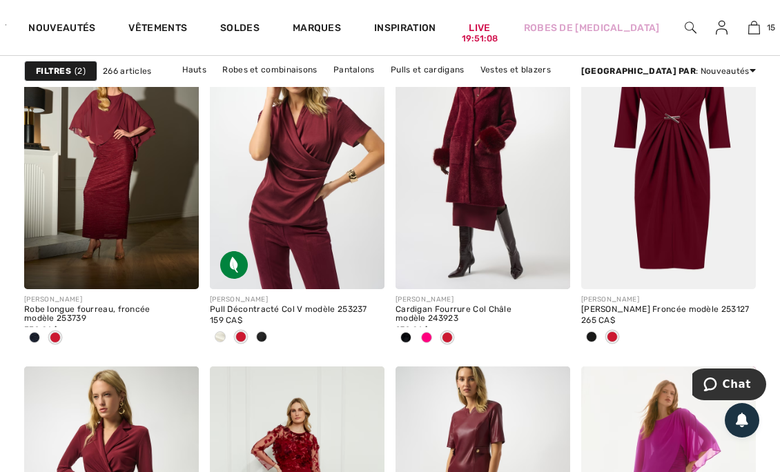
click at [277, 174] on img at bounding box center [297, 158] width 175 height 262
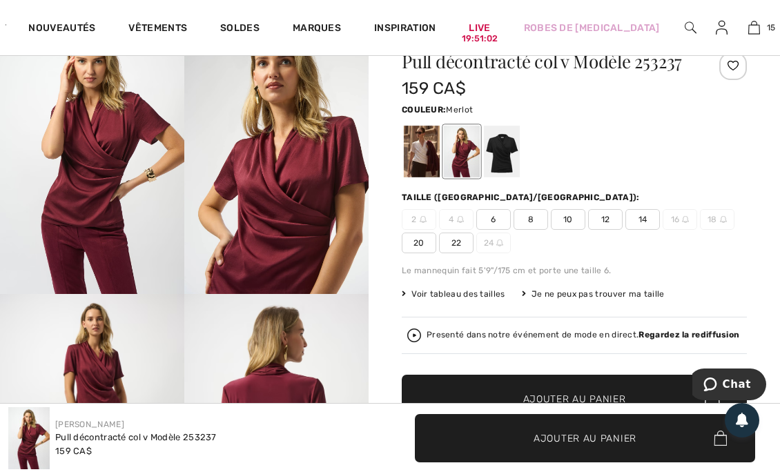
scroll to position [141, 0]
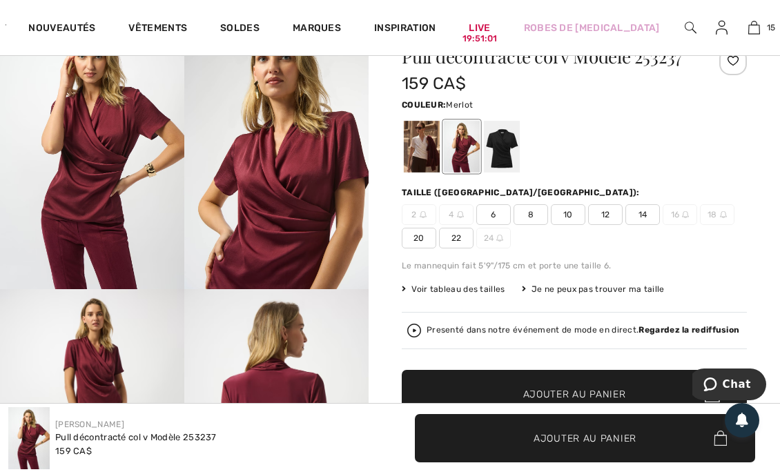
click at [420, 146] on div at bounding box center [422, 147] width 36 height 52
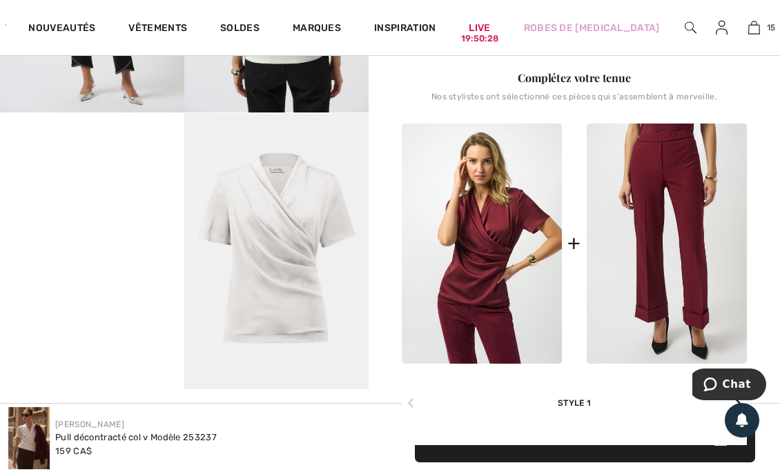
scroll to position [595, 0]
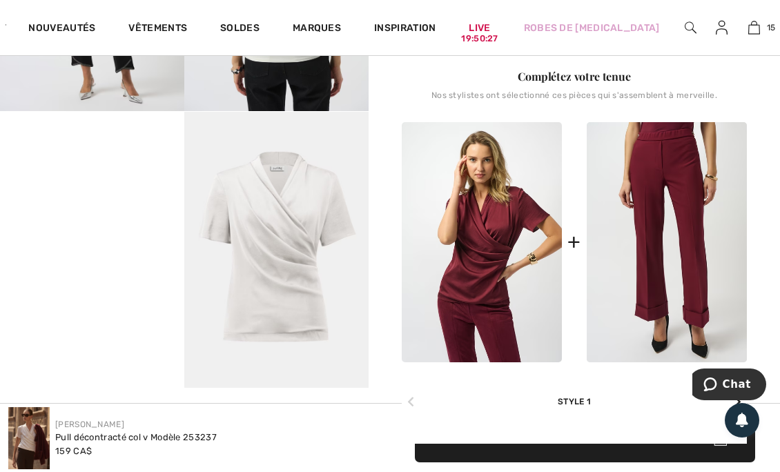
click at [666, 255] on img at bounding box center [667, 242] width 160 height 240
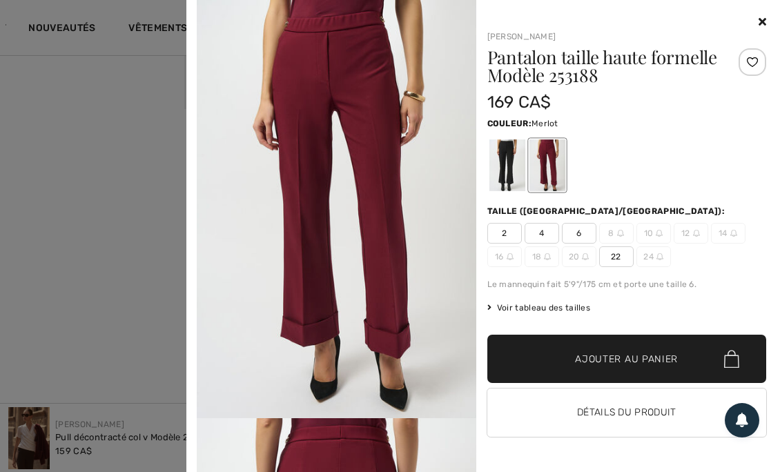
scroll to position [874, 0]
click at [630, 410] on button "Détails du produit" at bounding box center [627, 413] width 280 height 48
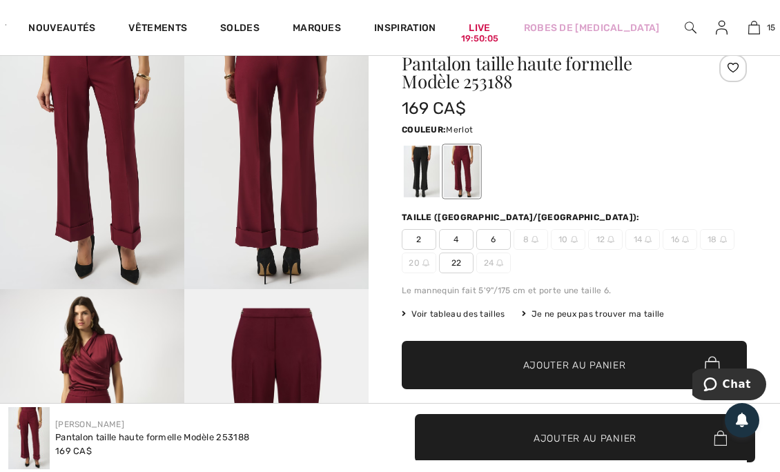
scroll to position [145, 0]
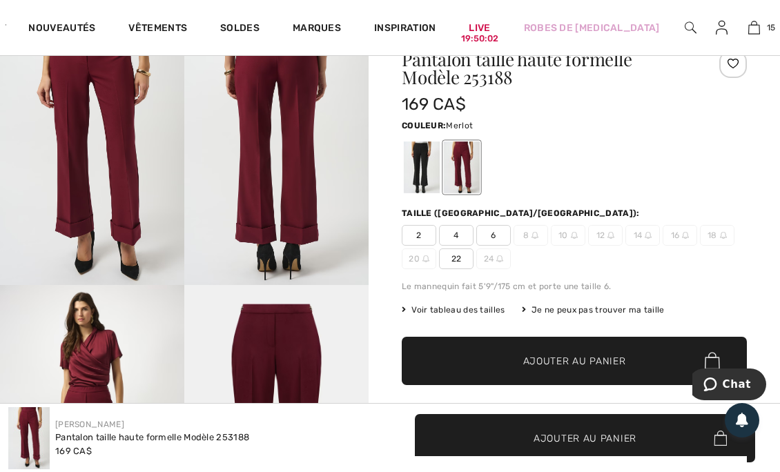
click at [421, 167] on div at bounding box center [422, 168] width 36 height 52
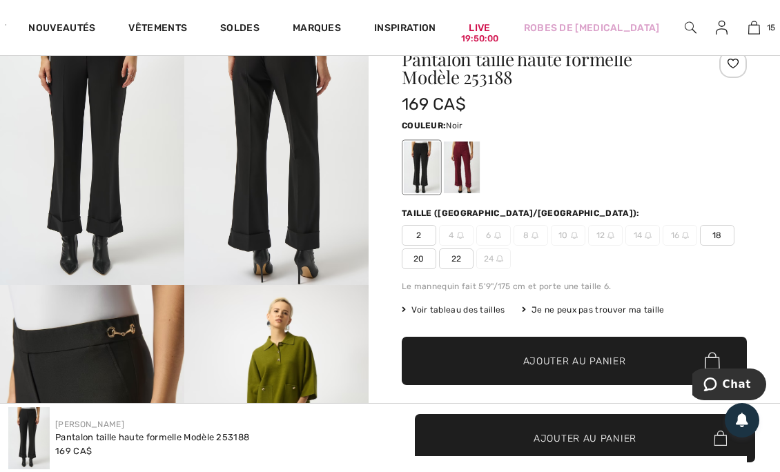
click at [465, 159] on div at bounding box center [462, 168] width 36 height 52
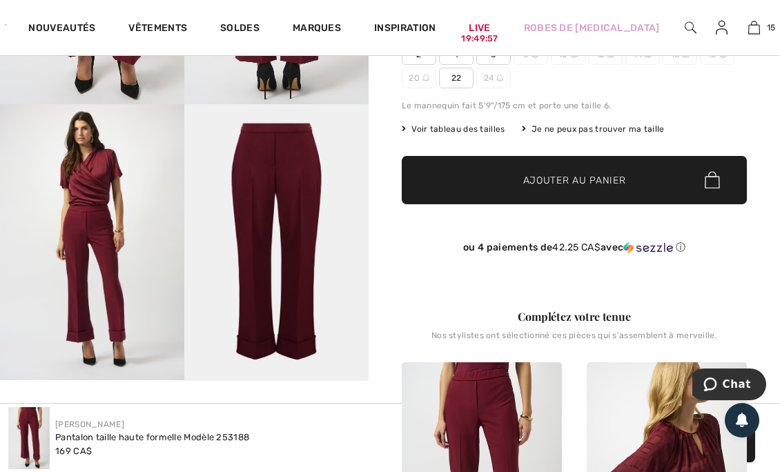
scroll to position [327, 0]
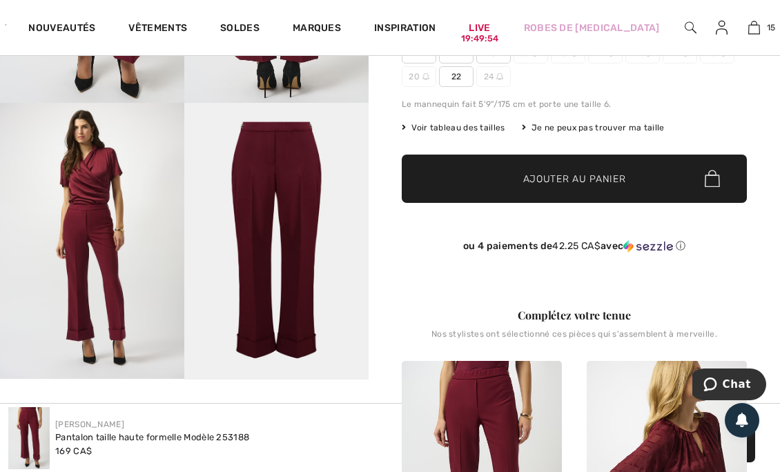
click at [559, 187] on span "✔ Ajouté au panier Ajouter au panier" at bounding box center [574, 179] width 345 height 48
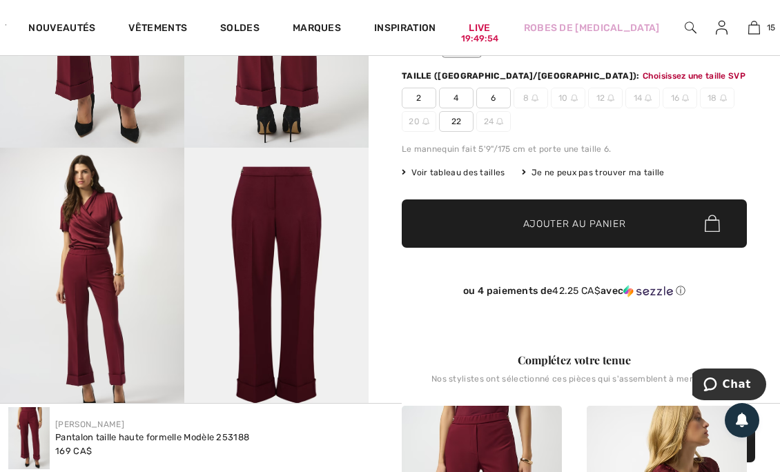
scroll to position [240, 0]
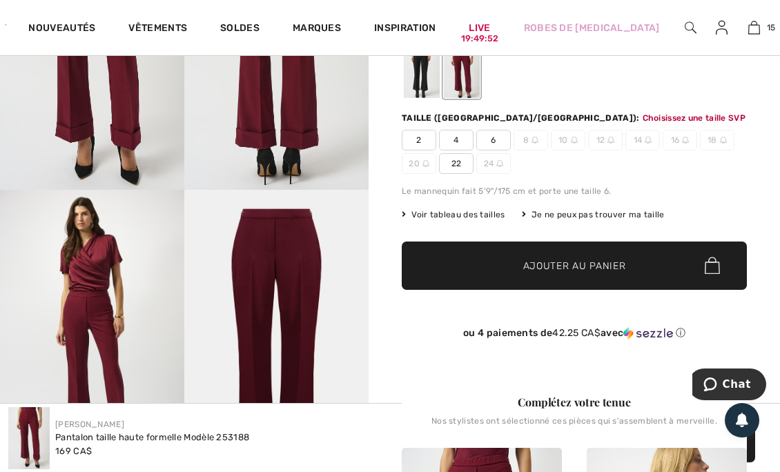
click at [456, 139] on span "4" at bounding box center [456, 140] width 35 height 21
click at [516, 266] on span "✔ Ajouté au panier" at bounding box center [554, 265] width 108 height 14
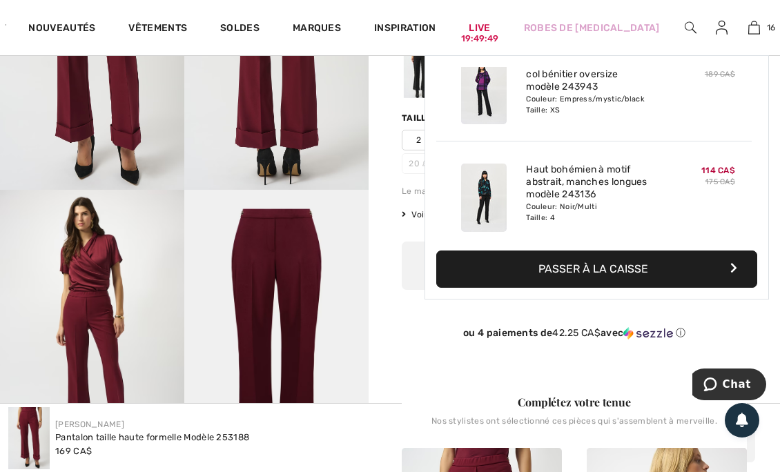
scroll to position [1546, 0]
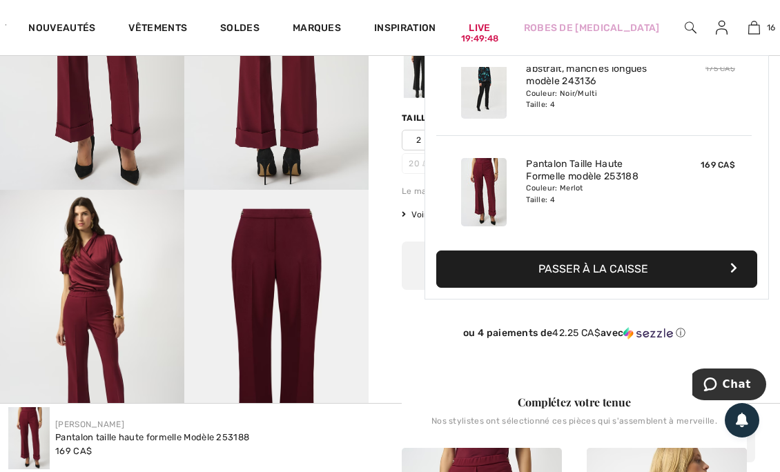
click at [522, 269] on button "Passer à la caisse" at bounding box center [596, 269] width 321 height 37
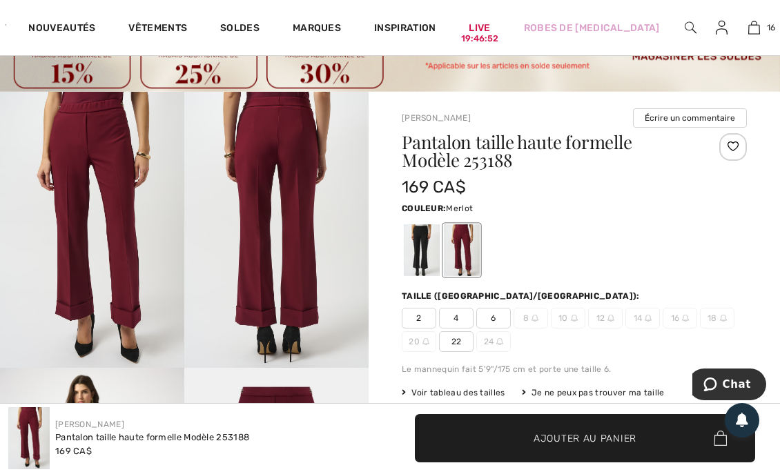
scroll to position [122, 0]
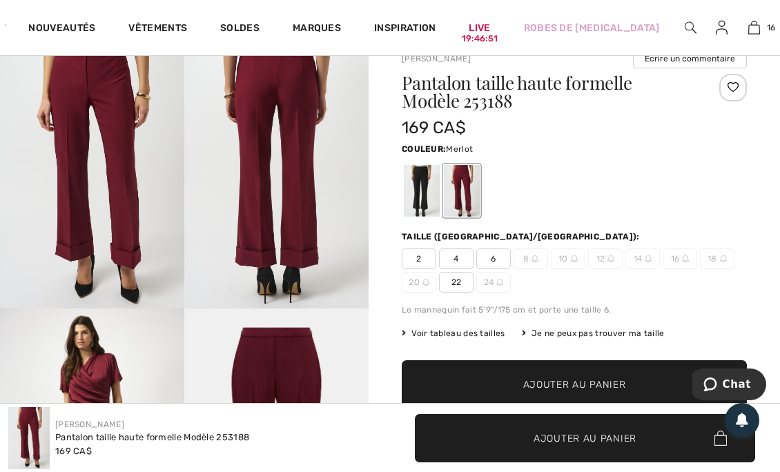
click at [365, 194] on span "6" at bounding box center [493, 259] width 35 height 21
click at [365, 194] on span "✔ Ajouté au panier Ajouter au panier" at bounding box center [574, 384] width 345 height 48
click at [365, 28] on link "17" at bounding box center [753, 27] width 29 height 17
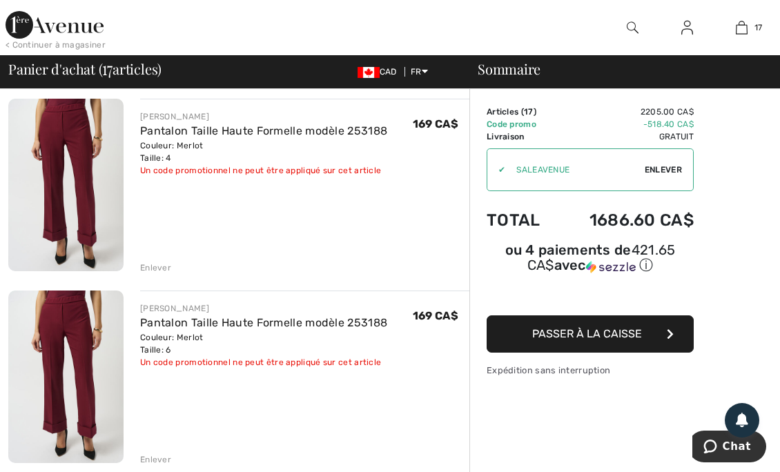
scroll to position [2988, 0]
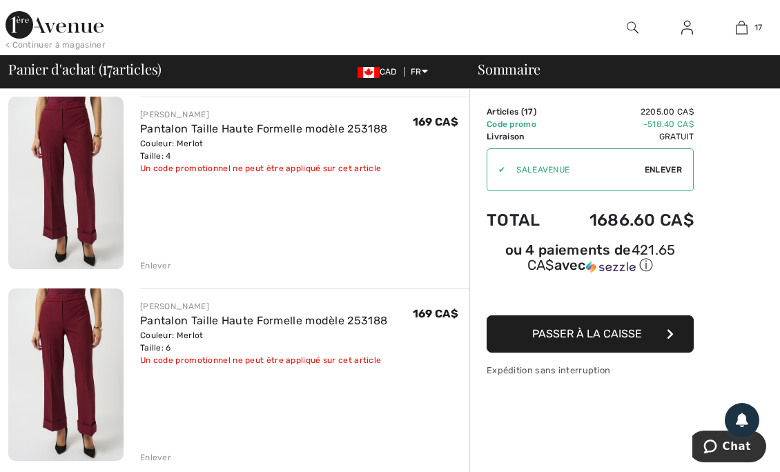
click at [155, 264] on div "Enlever" at bounding box center [155, 266] width 31 height 12
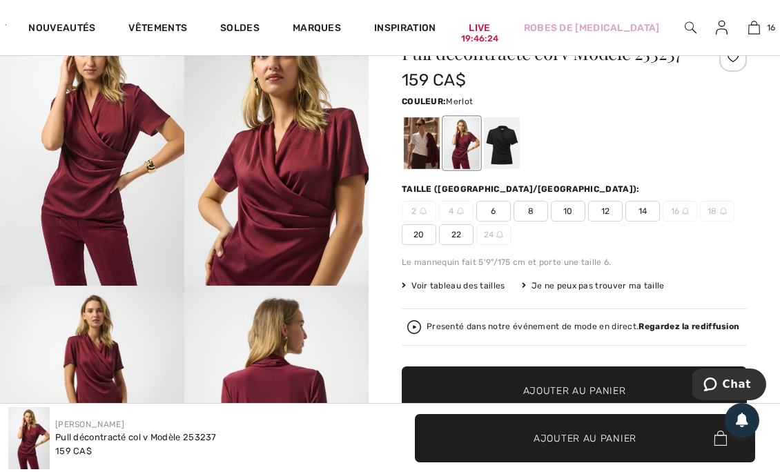
scroll to position [142, 0]
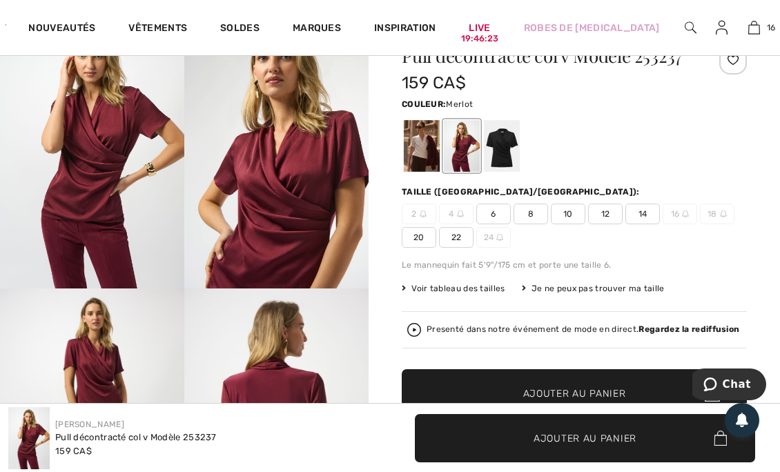
click at [497, 211] on span "6" at bounding box center [493, 214] width 35 height 21
click at [597, 382] on span "✔ Ajouté au panier Ajouter au panier" at bounding box center [574, 393] width 345 height 48
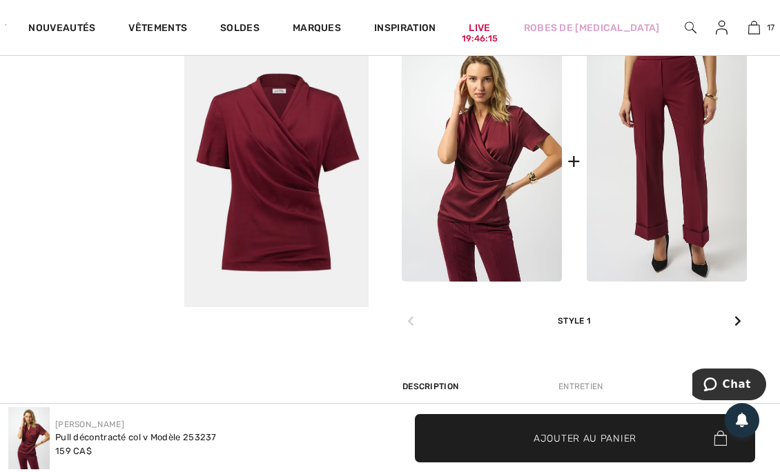
scroll to position [680, 0]
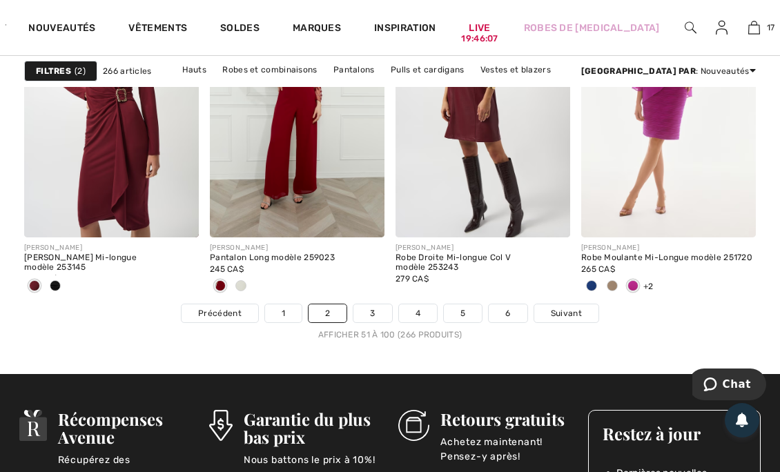
scroll to position [5253, 0]
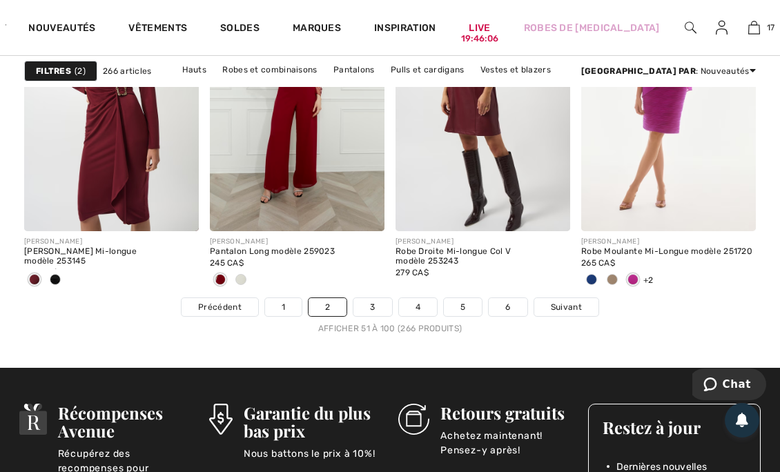
click at [578, 298] on link "Suivant" at bounding box center [566, 307] width 64 height 18
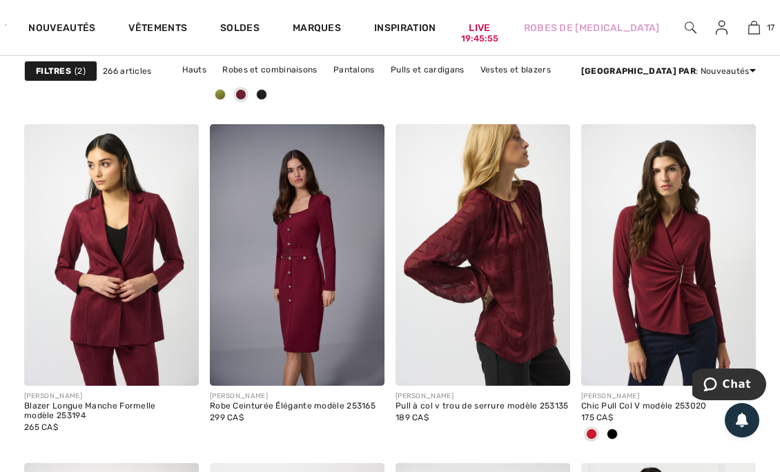
scroll to position [860, 0]
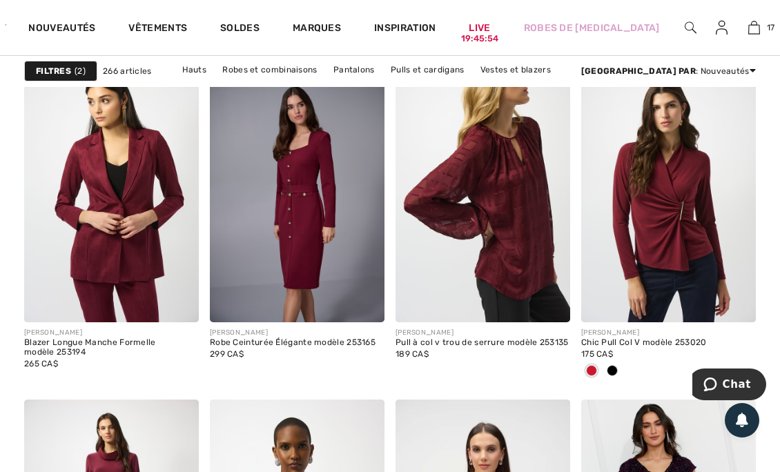
click at [671, 236] on img at bounding box center [668, 192] width 175 height 262
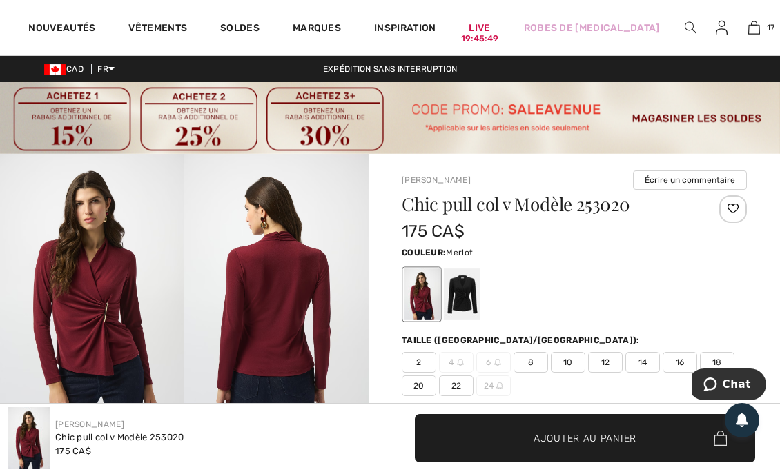
scroll to position [100, 0]
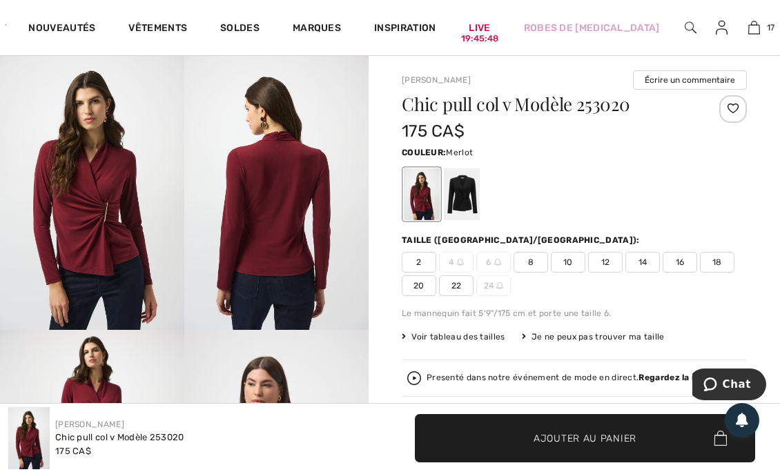
click at [545, 257] on span "8" at bounding box center [531, 262] width 35 height 21
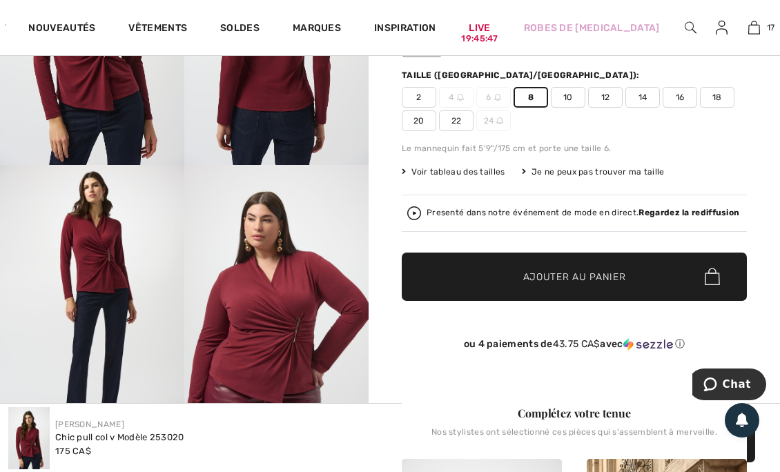
scroll to position [268, 0]
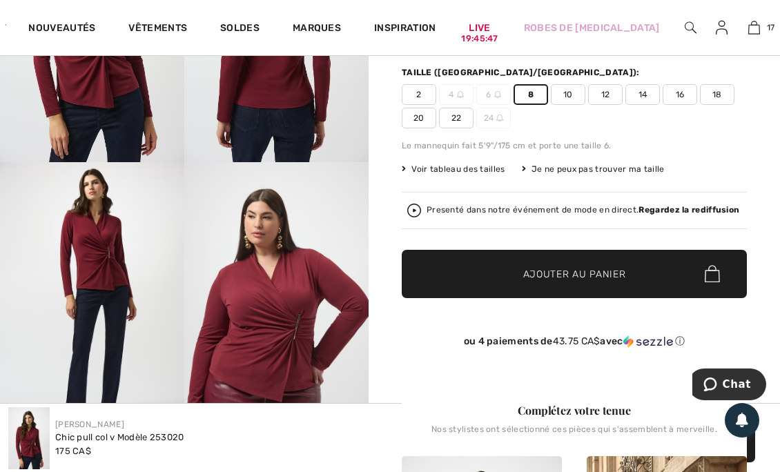
click at [581, 273] on span "Ajouter au panier" at bounding box center [574, 273] width 103 height 14
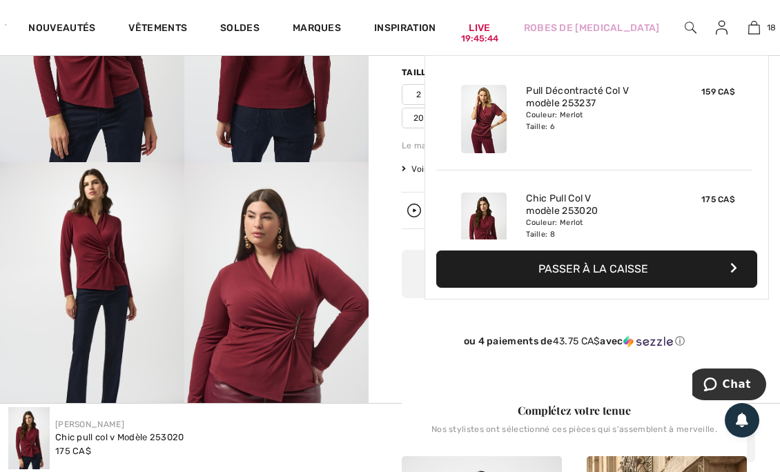
scroll to position [1762, 0]
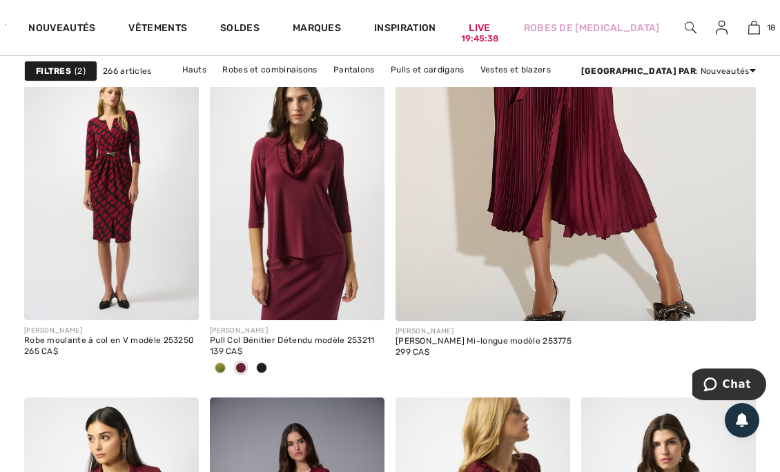
click at [286, 213] on img at bounding box center [297, 189] width 175 height 262
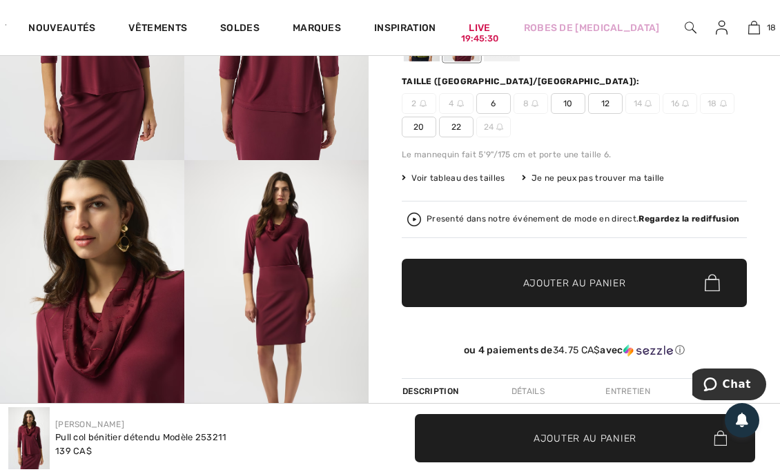
scroll to position [222, 0]
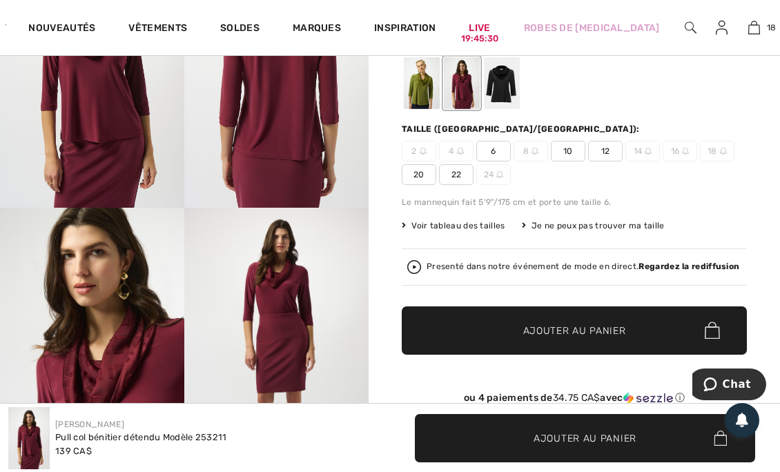
click at [499, 154] on span "6" at bounding box center [493, 151] width 35 height 21
click at [572, 324] on span "Ajouter au panier" at bounding box center [574, 330] width 103 height 14
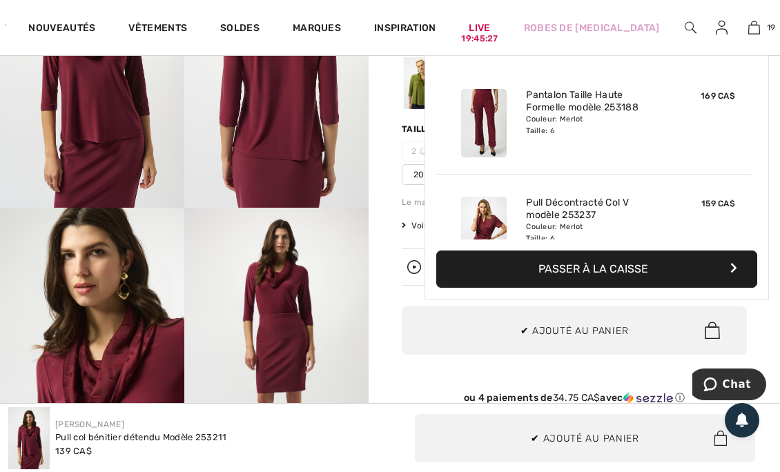
scroll to position [1870, 0]
